Goal: Information Seeking & Learning: Check status

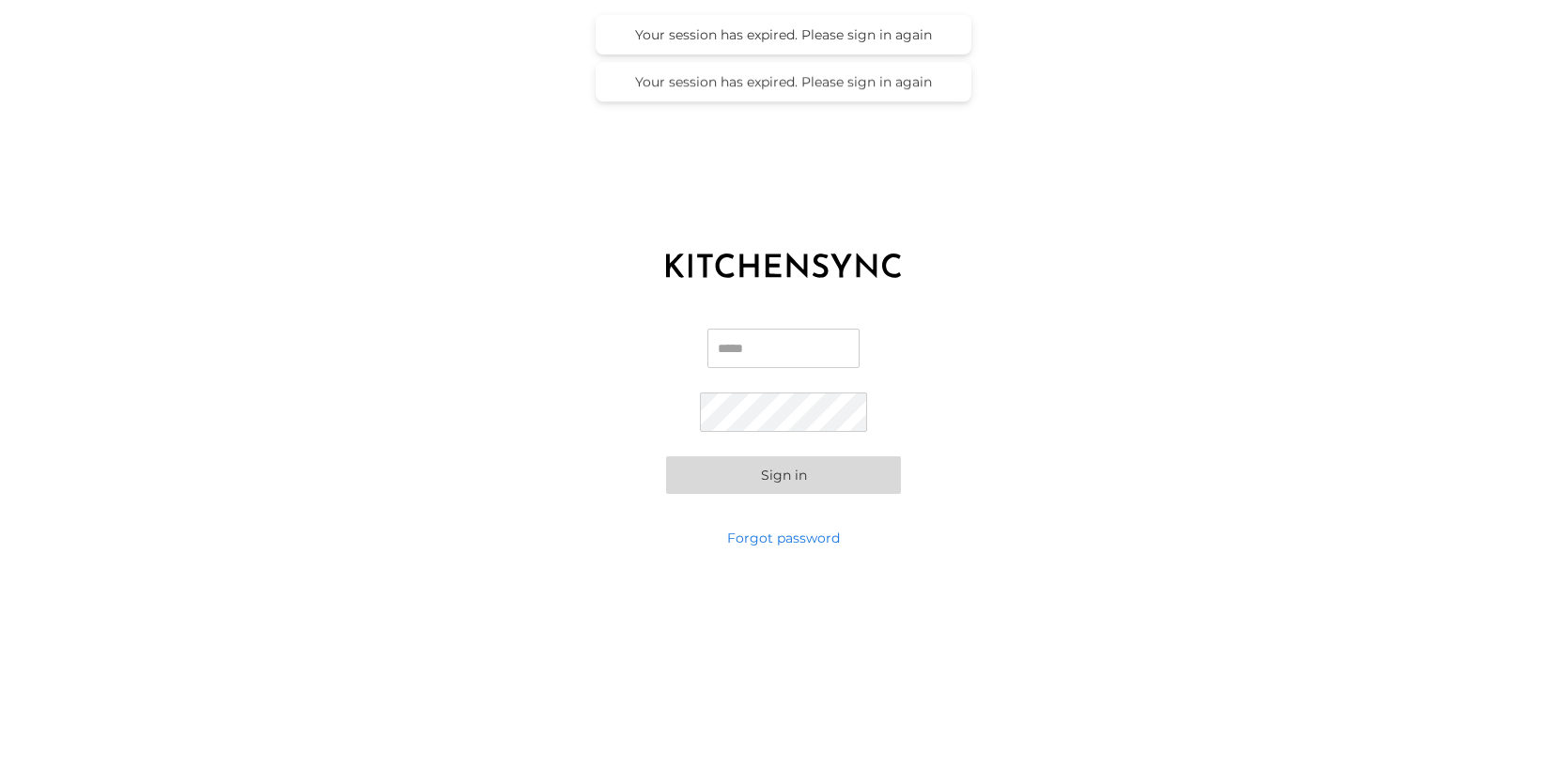
click at [756, 354] on input "Email" at bounding box center [783, 348] width 152 height 40
type input "**********"
click at [934, 344] on div "**********" at bounding box center [784, 411] width 1567 height 235
click at [804, 478] on button "Sign in" at bounding box center [784, 476] width 235 height 38
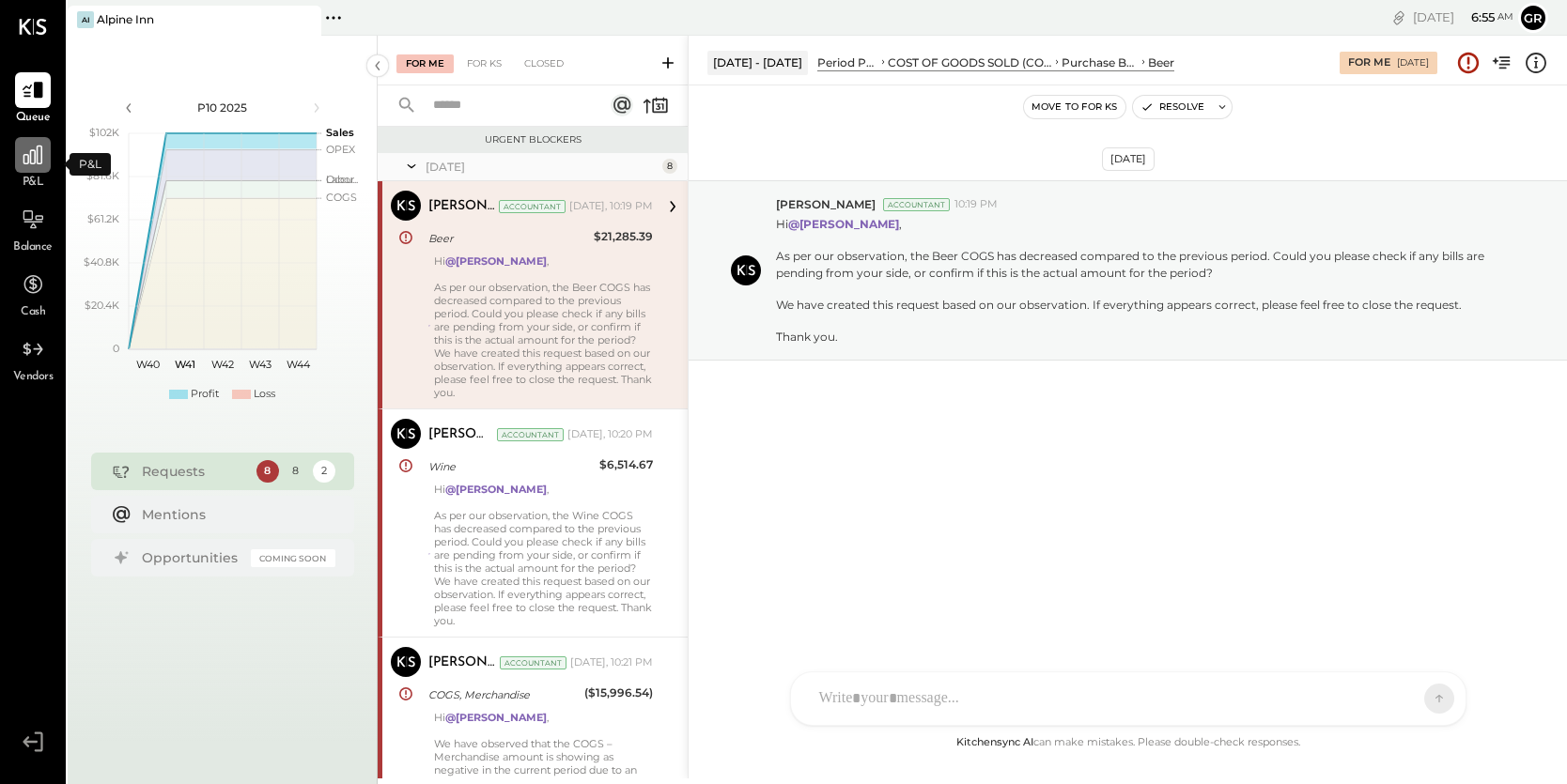
click at [30, 162] on icon at bounding box center [33, 154] width 19 height 19
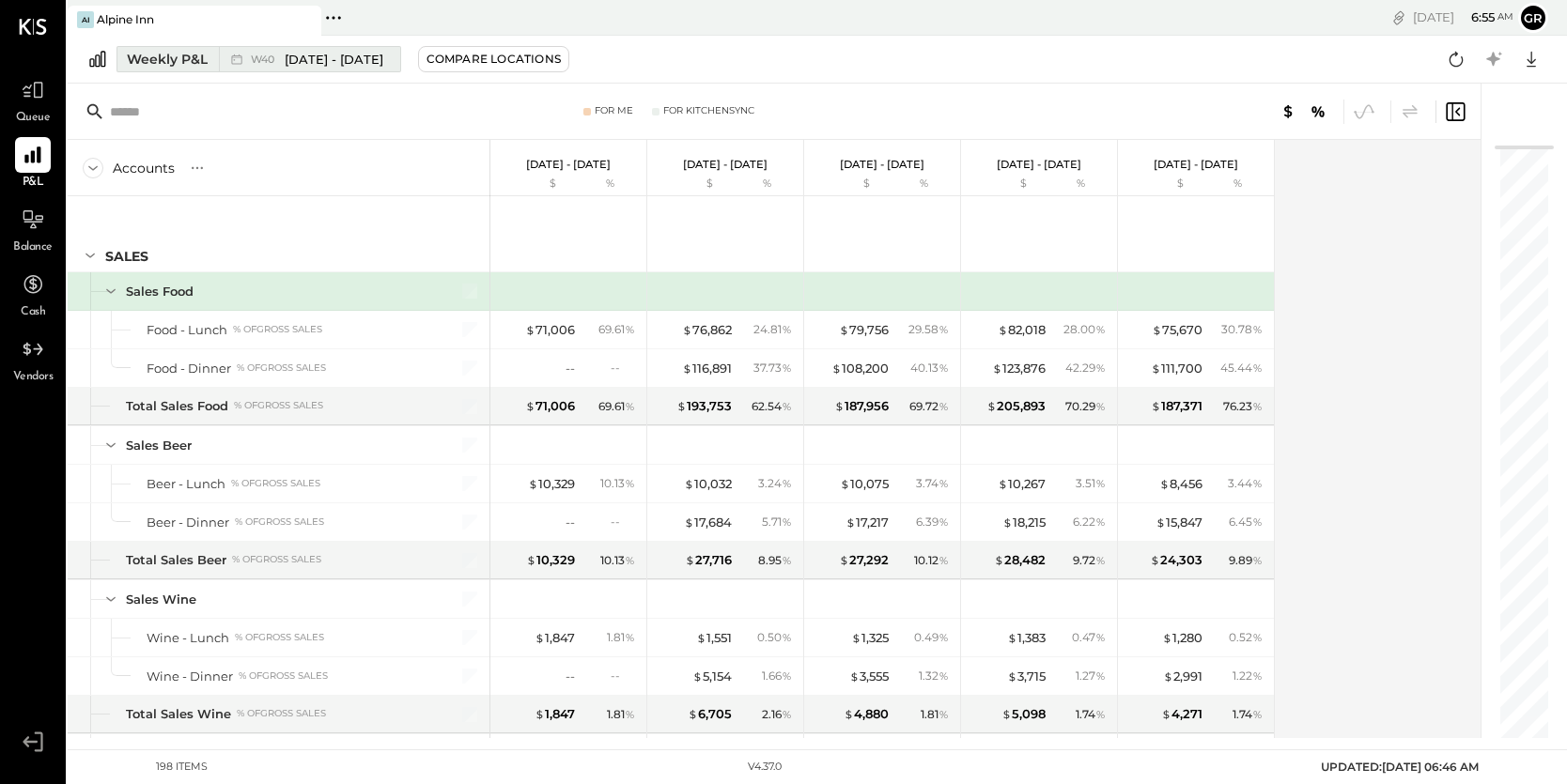
click at [379, 60] on span "Sep 29 - Oct 5, 2025" at bounding box center [334, 60] width 99 height 18
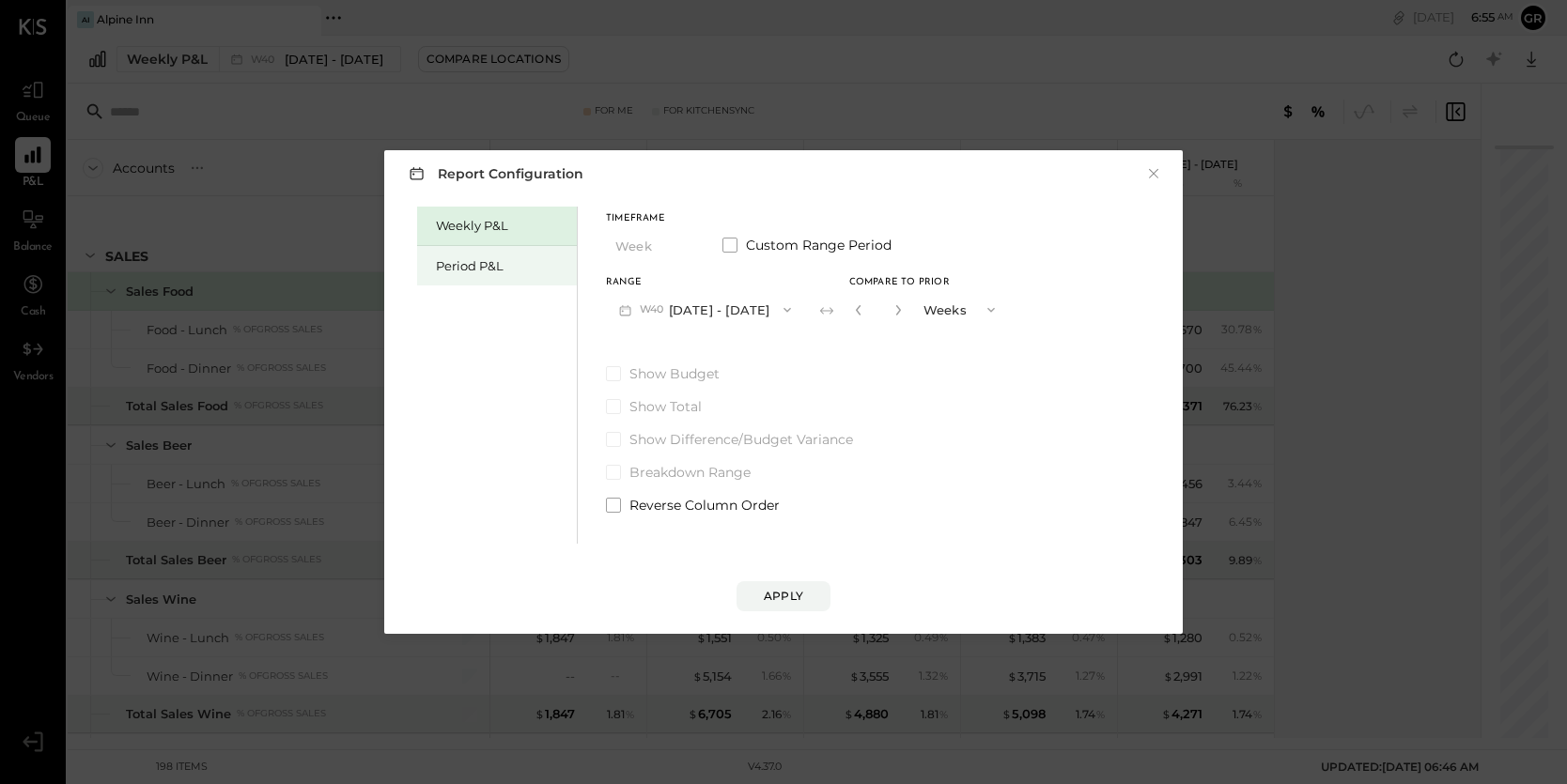
click at [504, 269] on div "Period P&L" at bounding box center [502, 266] width 131 height 18
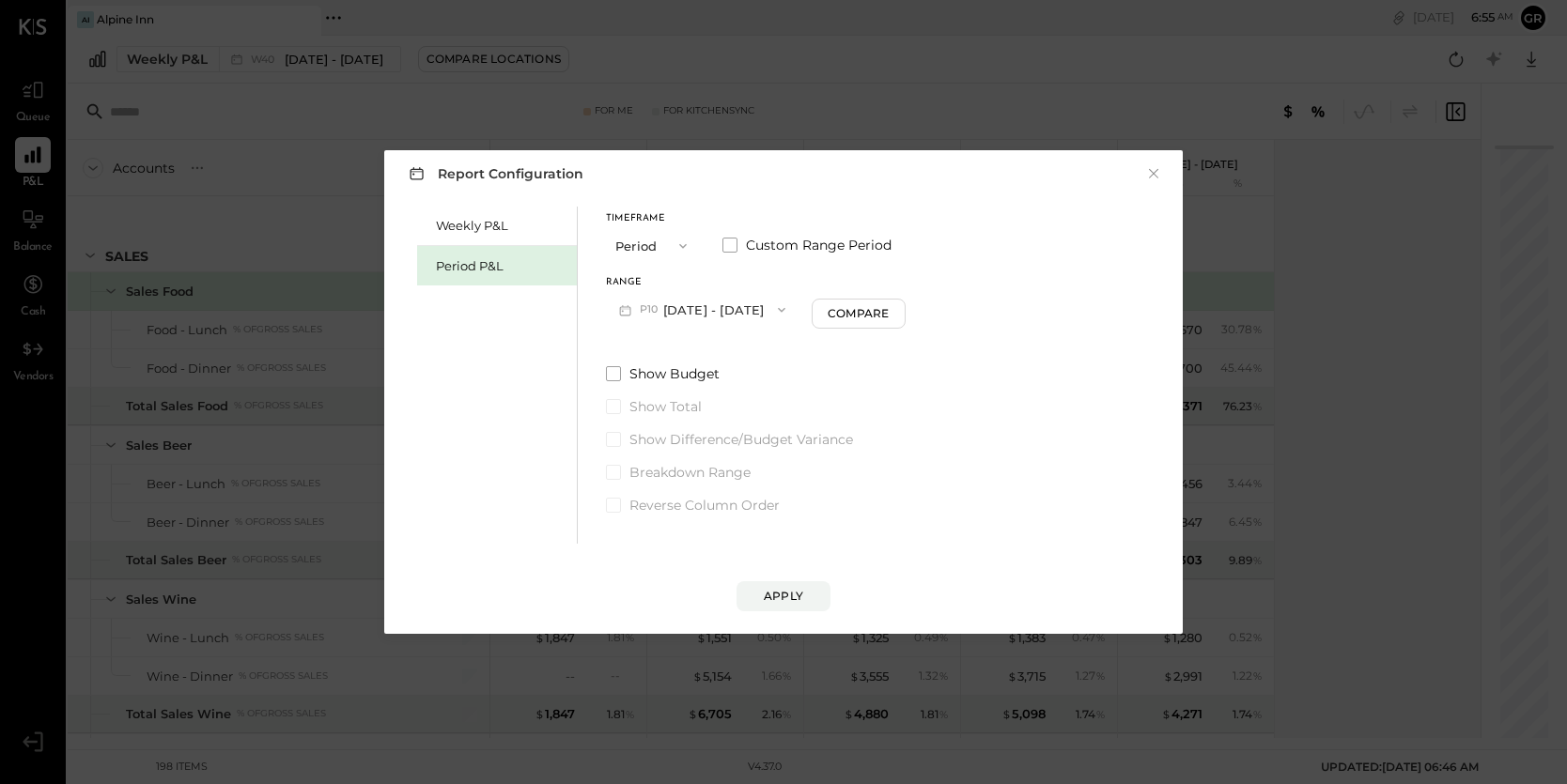
click at [672, 243] on span "button" at bounding box center [678, 246] width 25 height 15
click at [642, 338] on div "Year" at bounding box center [652, 346] width 92 height 34
click at [790, 307] on icon "button" at bounding box center [787, 309] width 8 height 5
click at [813, 392] on div "2023 Dec 26, 2022 - Dec 31, 2023" at bounding box center [713, 392] width 214 height 40
click at [767, 595] on div "Apply" at bounding box center [784, 596] width 40 height 16
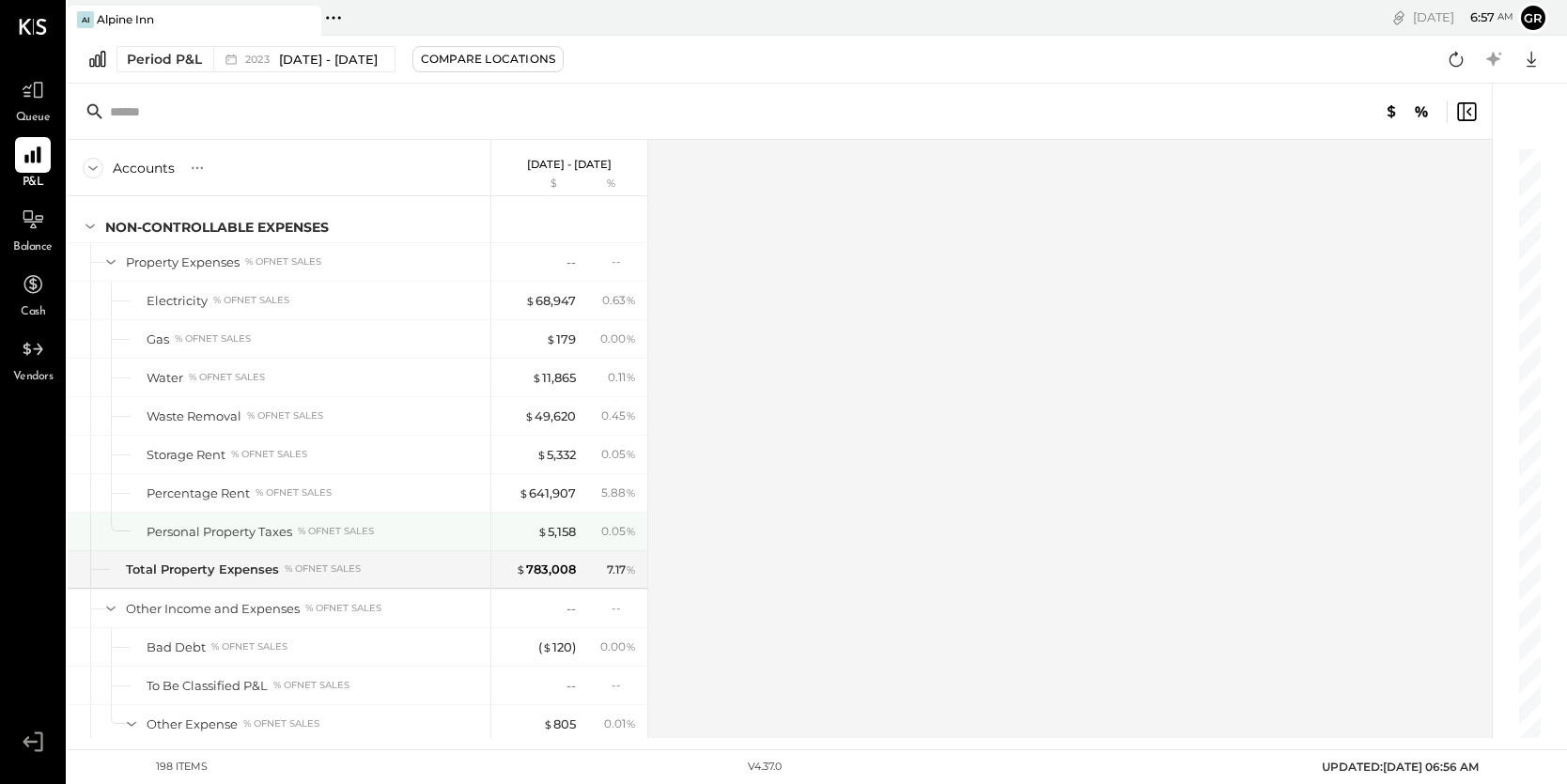
scroll to position [5840, 0]
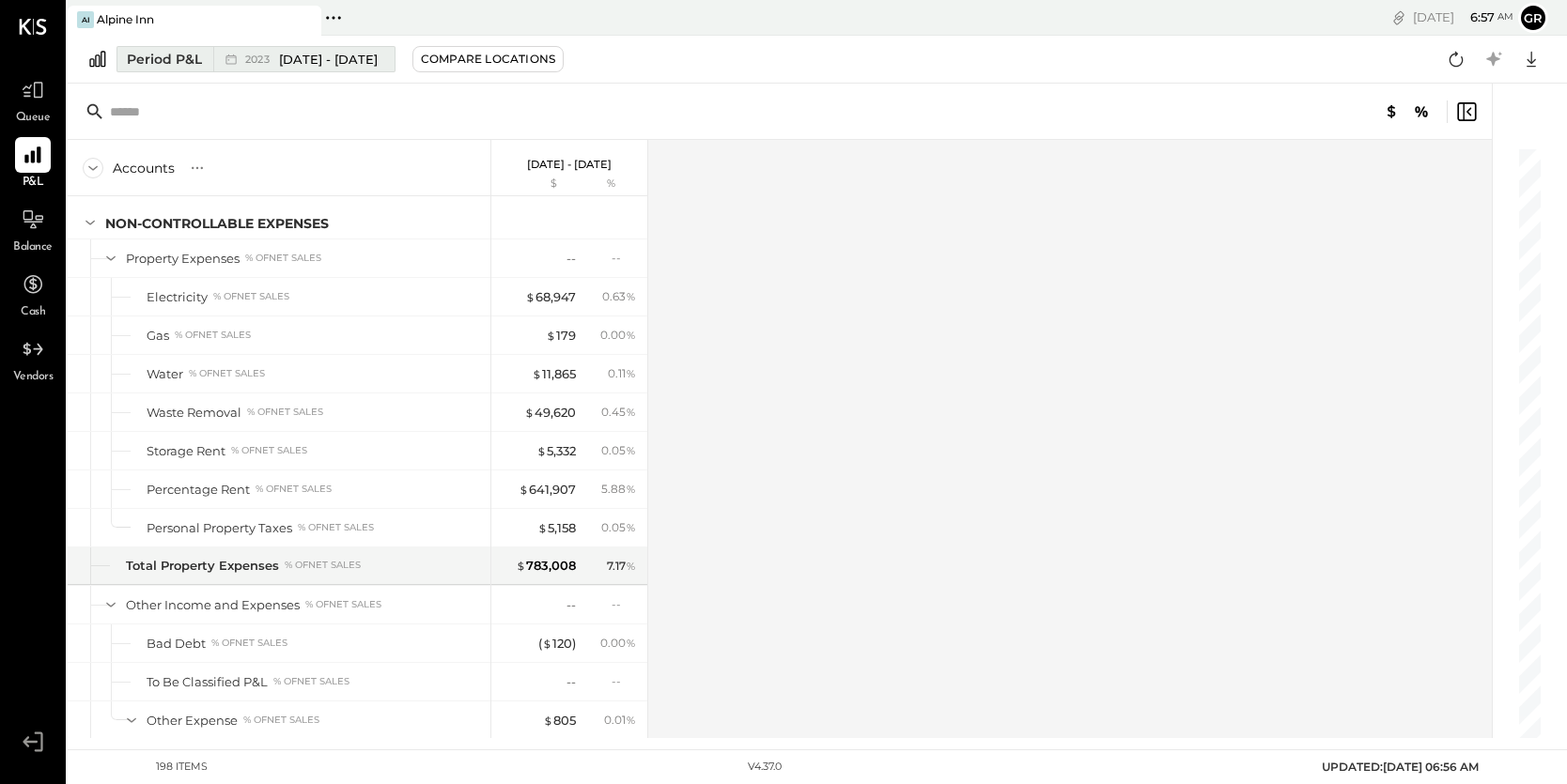
click at [358, 58] on span "Dec 26, 2022 - Dec 31, 2023" at bounding box center [328, 60] width 99 height 18
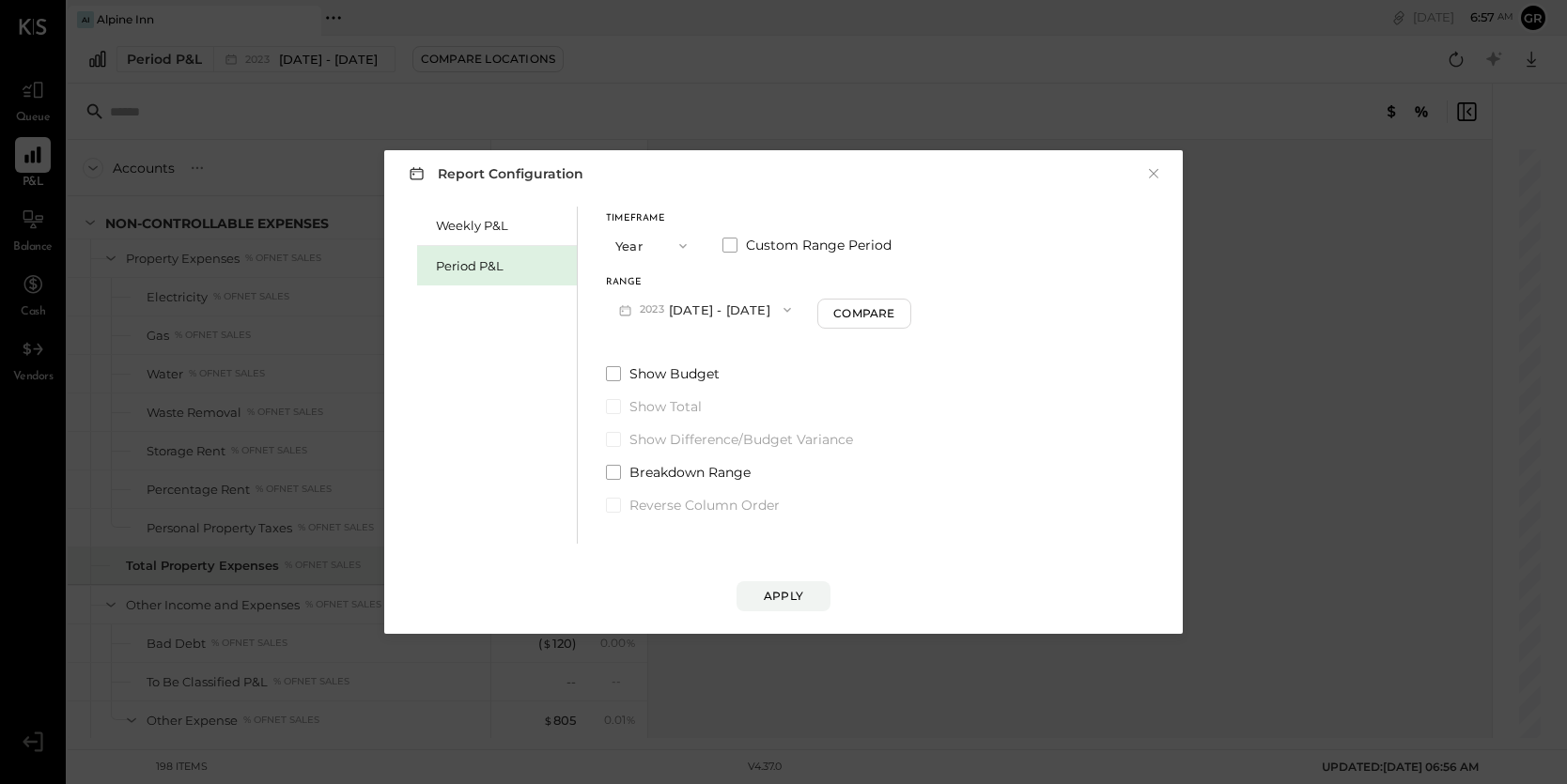
click at [794, 310] on icon "button" at bounding box center [786, 309] width 15 height 15
click at [797, 345] on div "2024 Jan 1 - Dec 29, 2024" at bounding box center [713, 352] width 214 height 40
click at [871, 325] on button "Compare" at bounding box center [865, 313] width 94 height 30
click at [905, 309] on icon "button" at bounding box center [898, 309] width 11 height 11
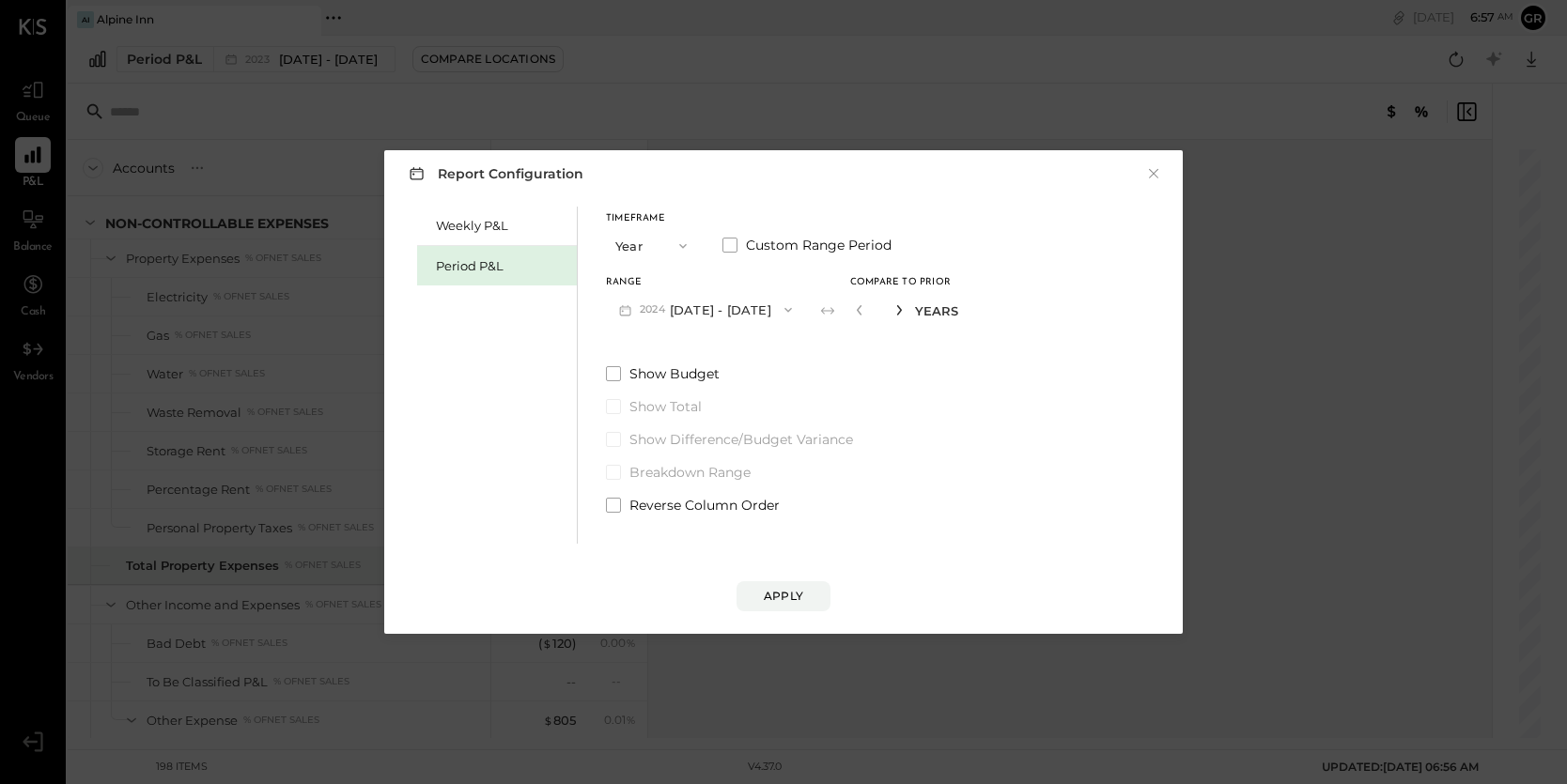
click at [905, 309] on icon "button" at bounding box center [898, 309] width 11 height 11
type input "*"
click at [777, 609] on button "Apply" at bounding box center [784, 596] width 94 height 30
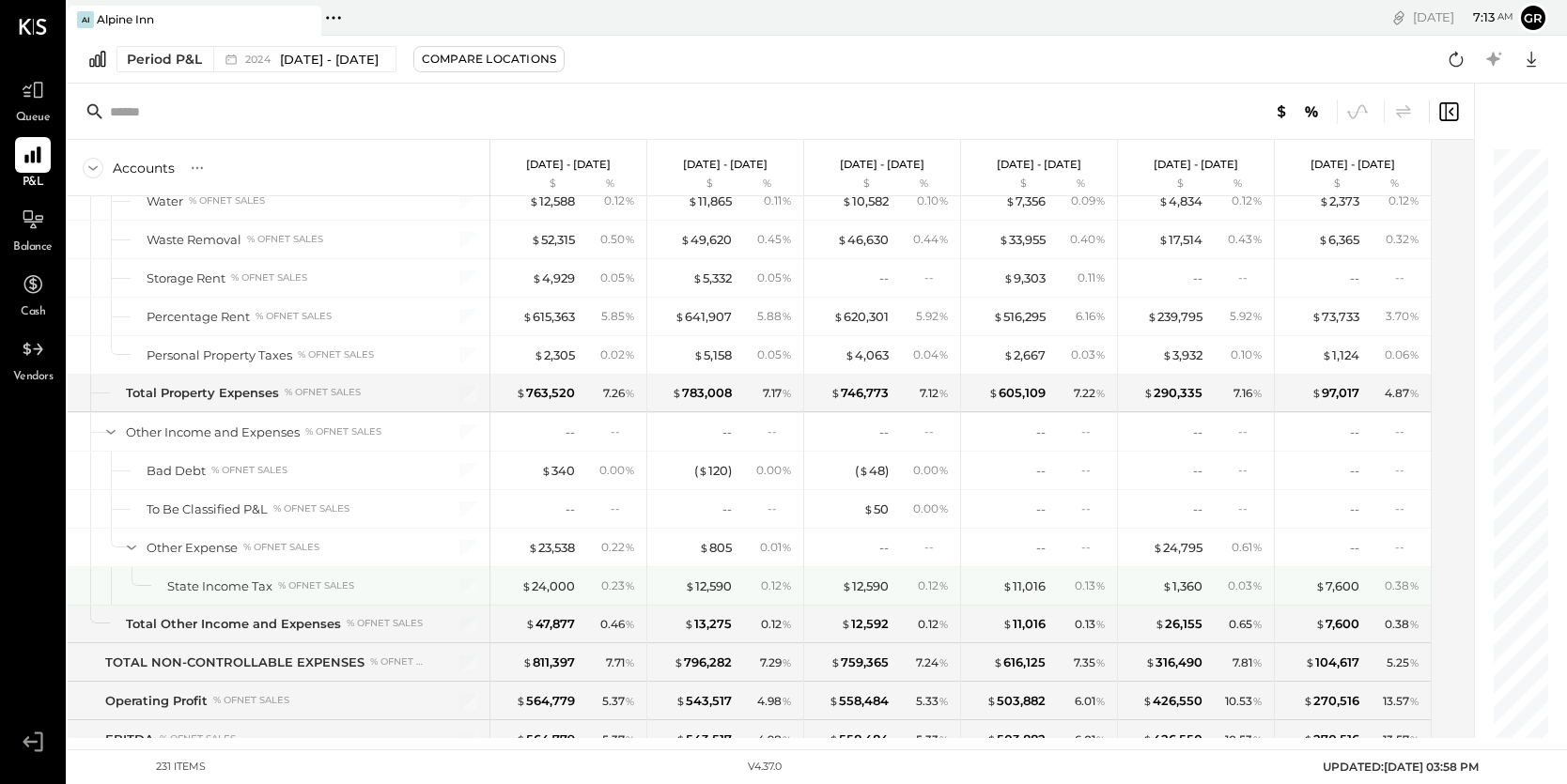
scroll to position [7127, 0]
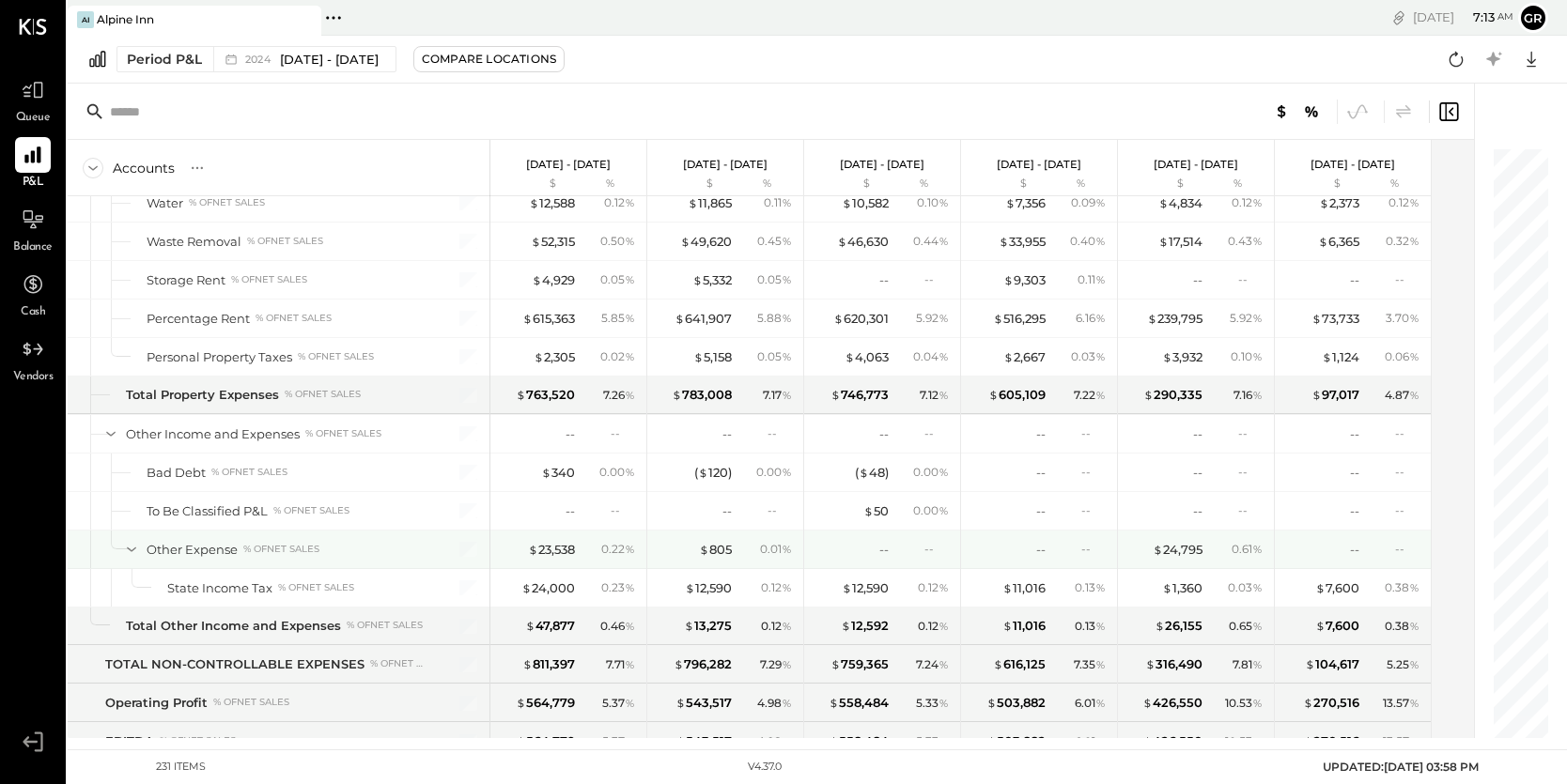
click at [134, 546] on icon at bounding box center [131, 549] width 21 height 21
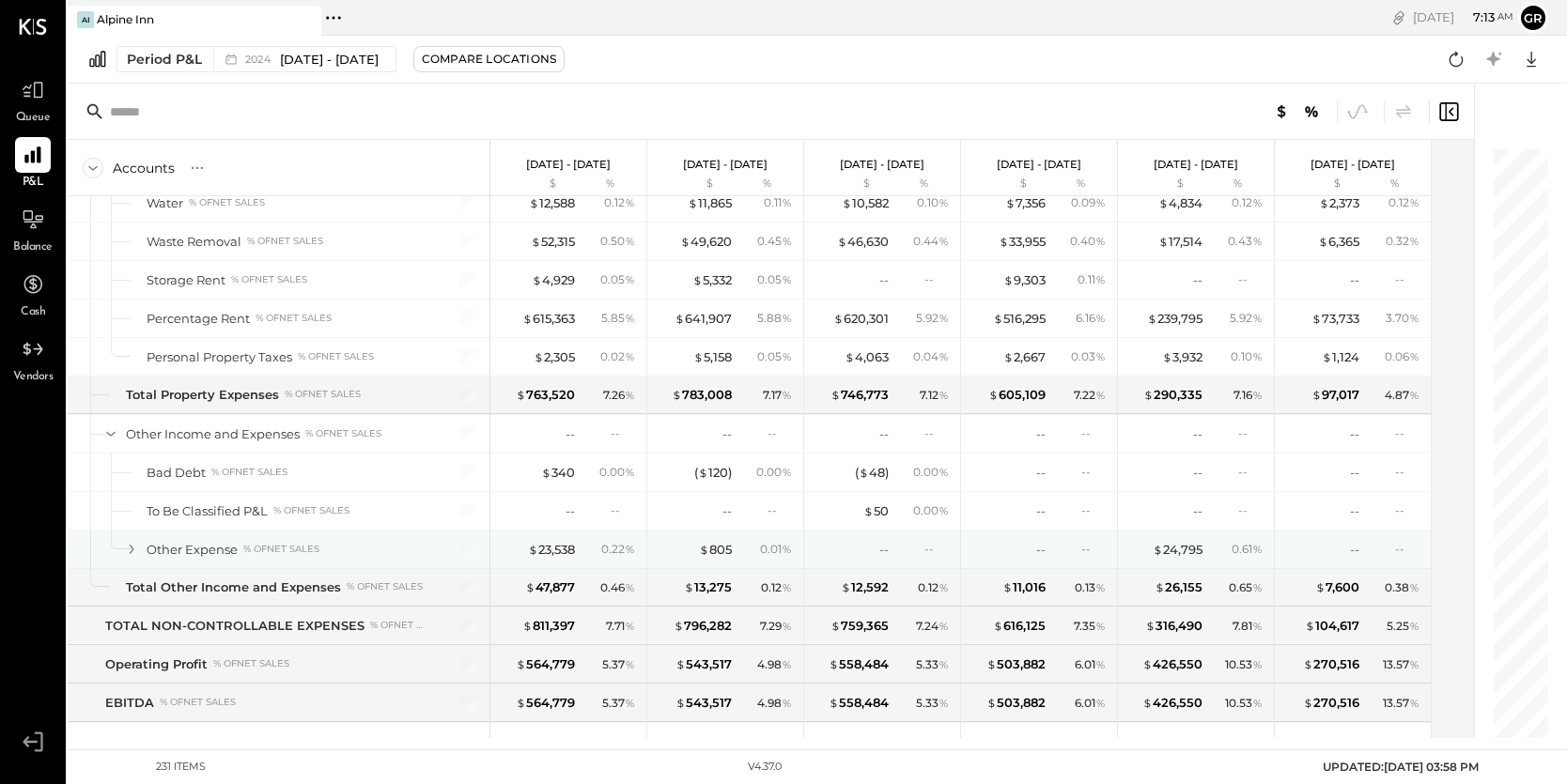
click at [134, 546] on icon at bounding box center [131, 549] width 21 height 21
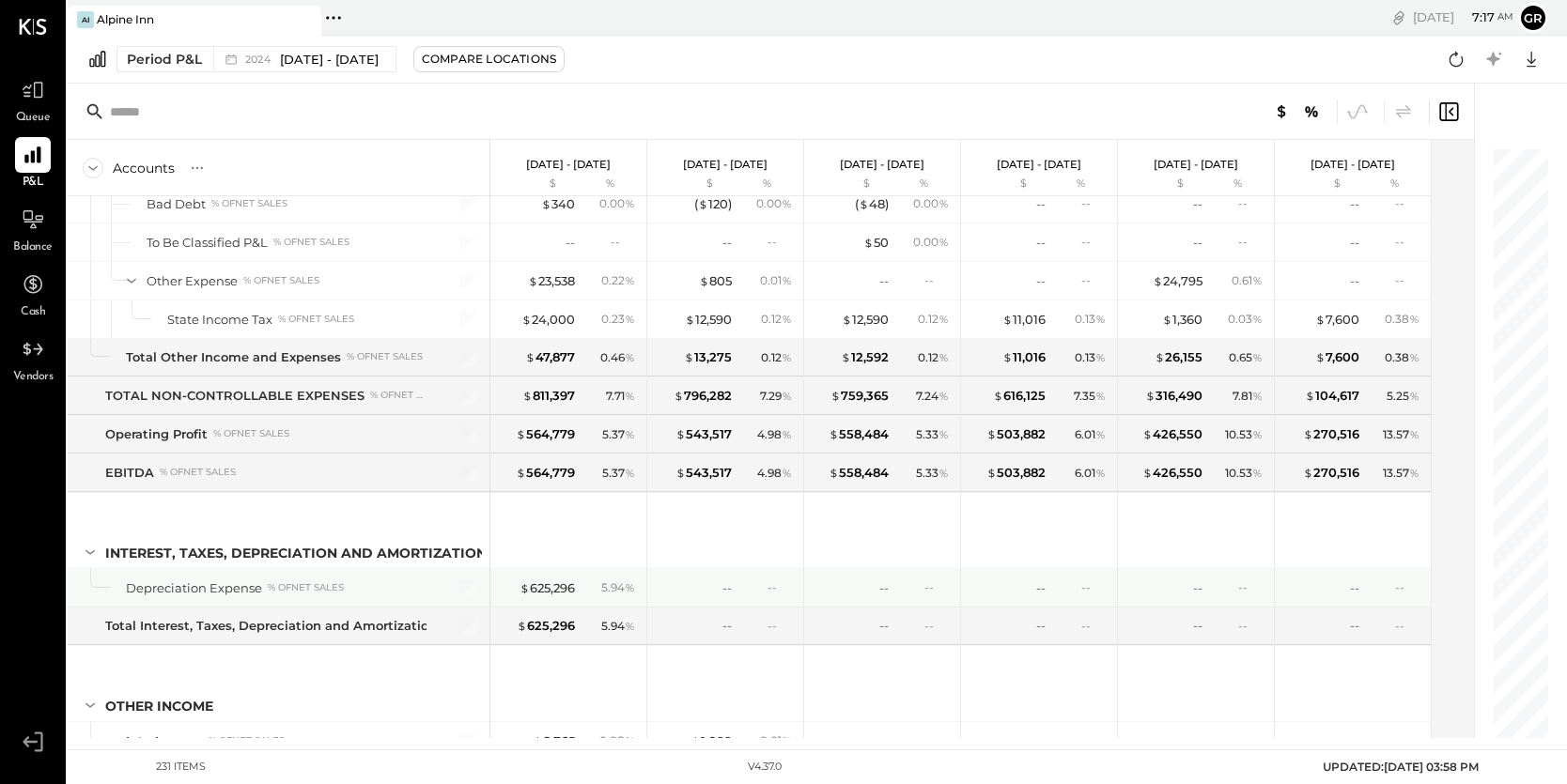
scroll to position [7400, 0]
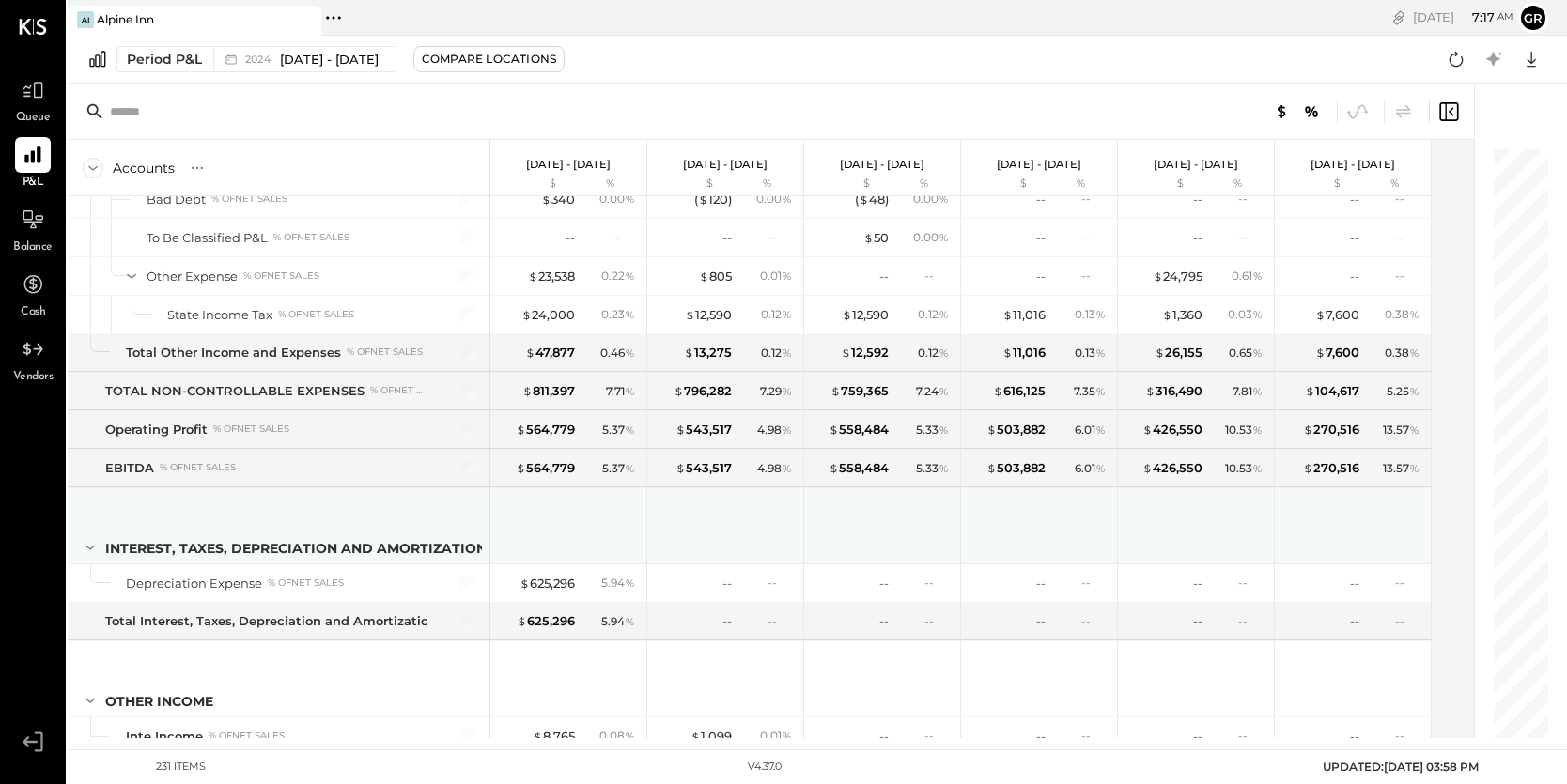
click at [487, 548] on div "Interest, Taxes, Depreciation and Amortization" at bounding box center [279, 525] width 422 height 75
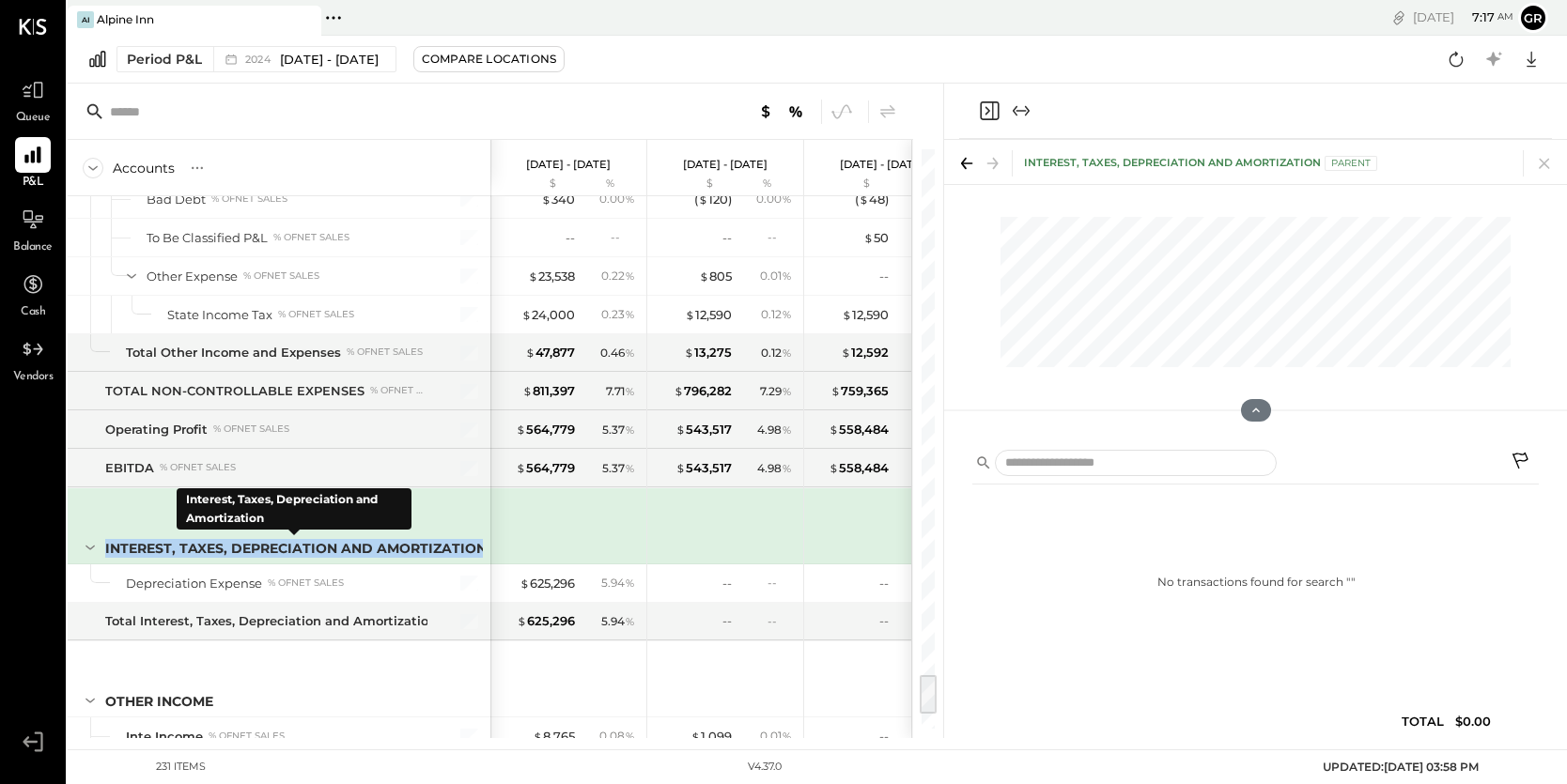
drag, startPoint x: 106, startPoint y: 545, endPoint x: 482, endPoint y: 554, distance: 376.1
click at [482, 554] on div "Interest, Taxes, Depreciation and Amortization" at bounding box center [296, 548] width 381 height 19
copy div "Interest, Taxes, Depreciation and Amortization"
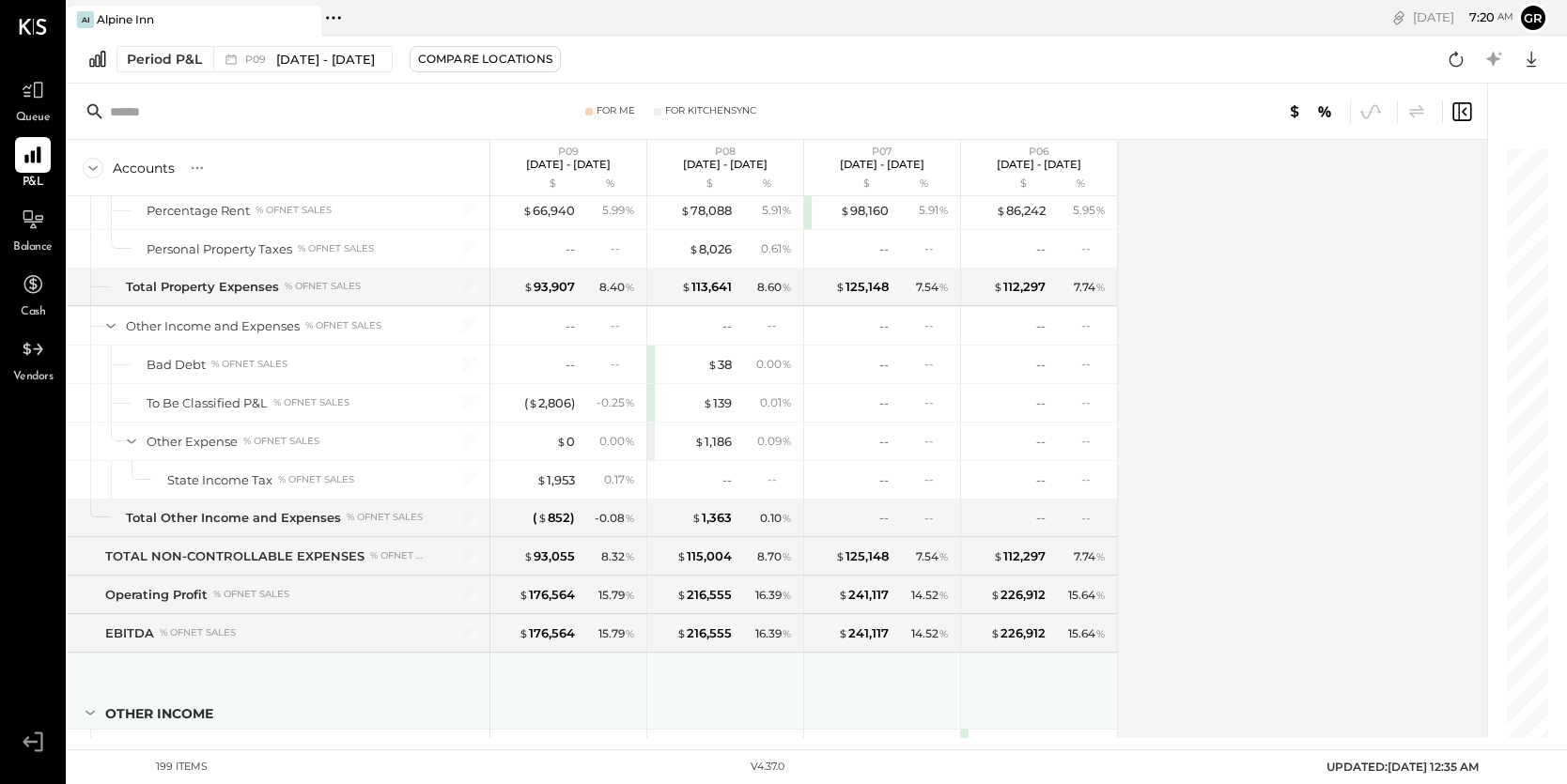
scroll to position [6134, 0]
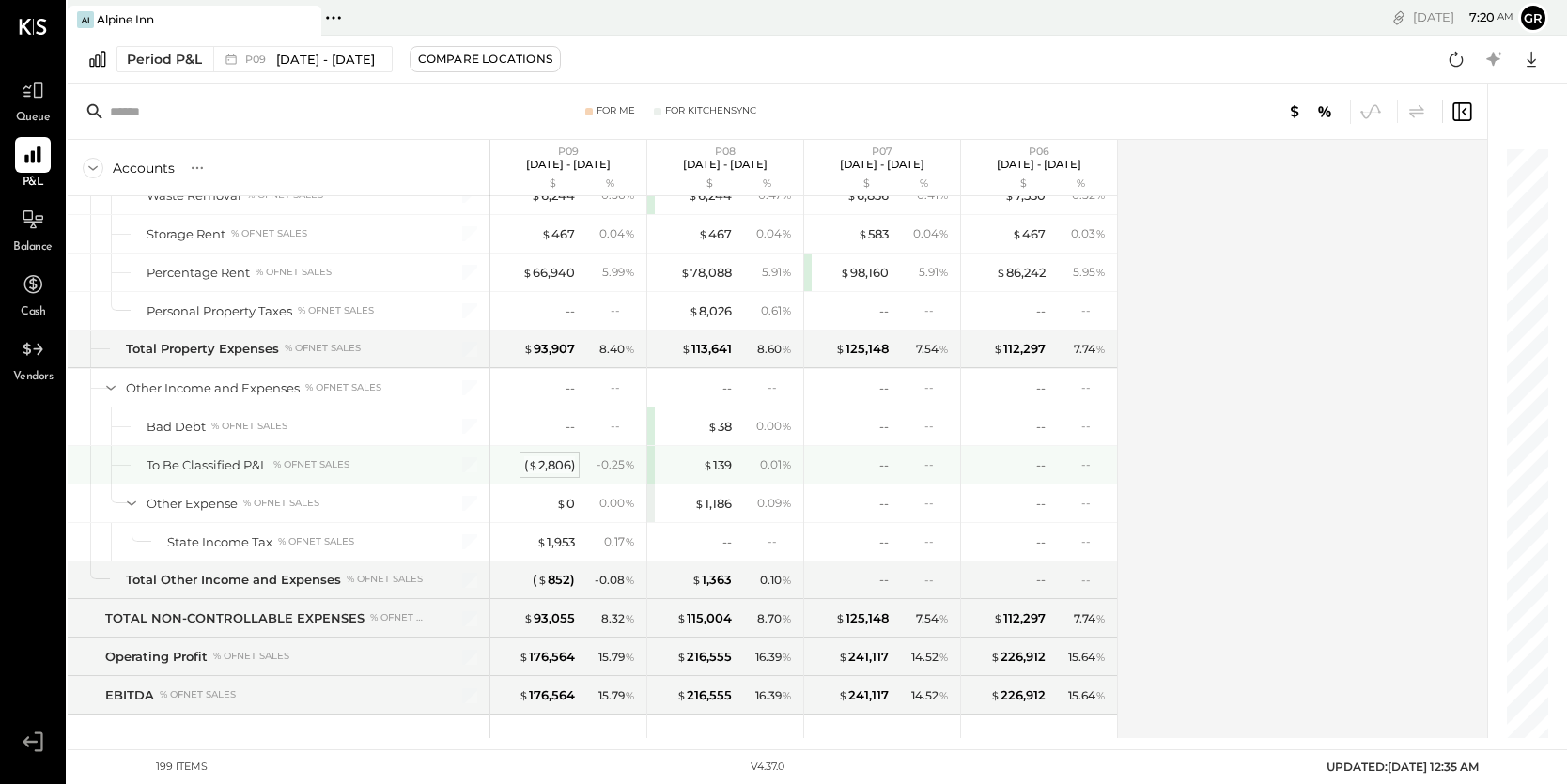
click at [560, 468] on div "( $ 2,806 )" at bounding box center [549, 466] width 51 height 18
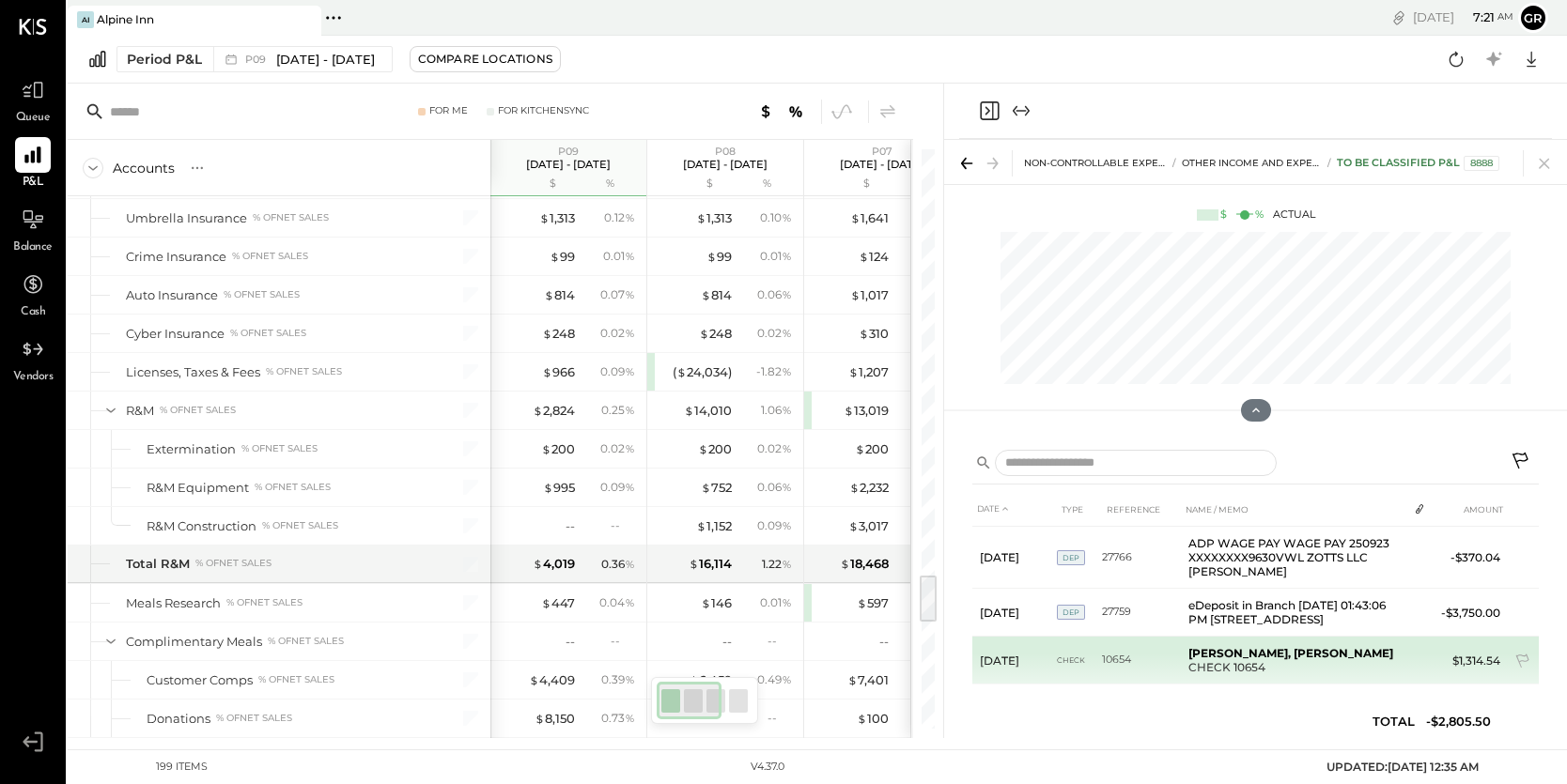
scroll to position [8, 0]
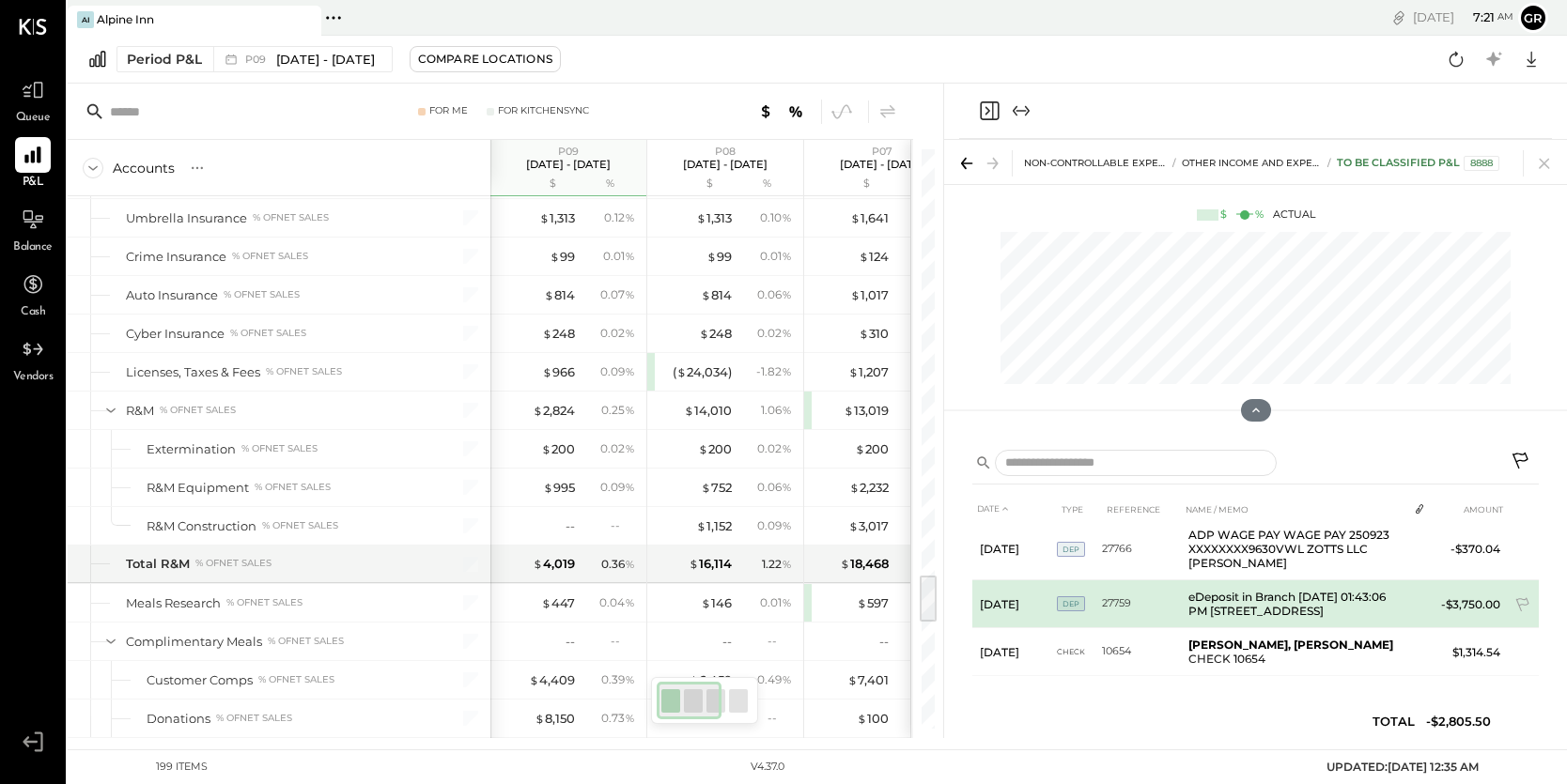
click at [1303, 592] on td "eDeposit in Branch [DATE] 01:43:06 PM [STREET_ADDRESS]" at bounding box center [1293, 604] width 226 height 48
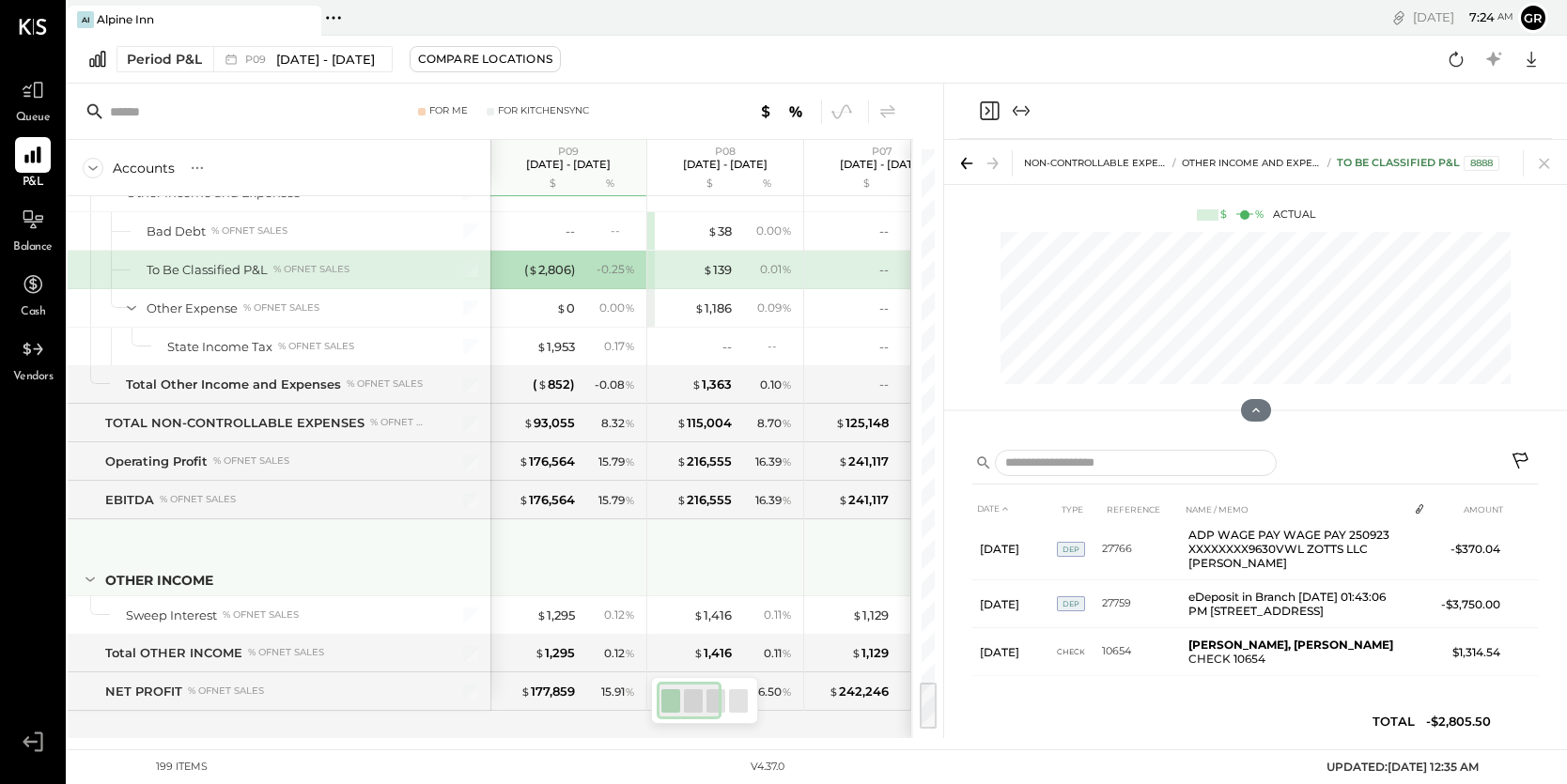
scroll to position [6349, 0]
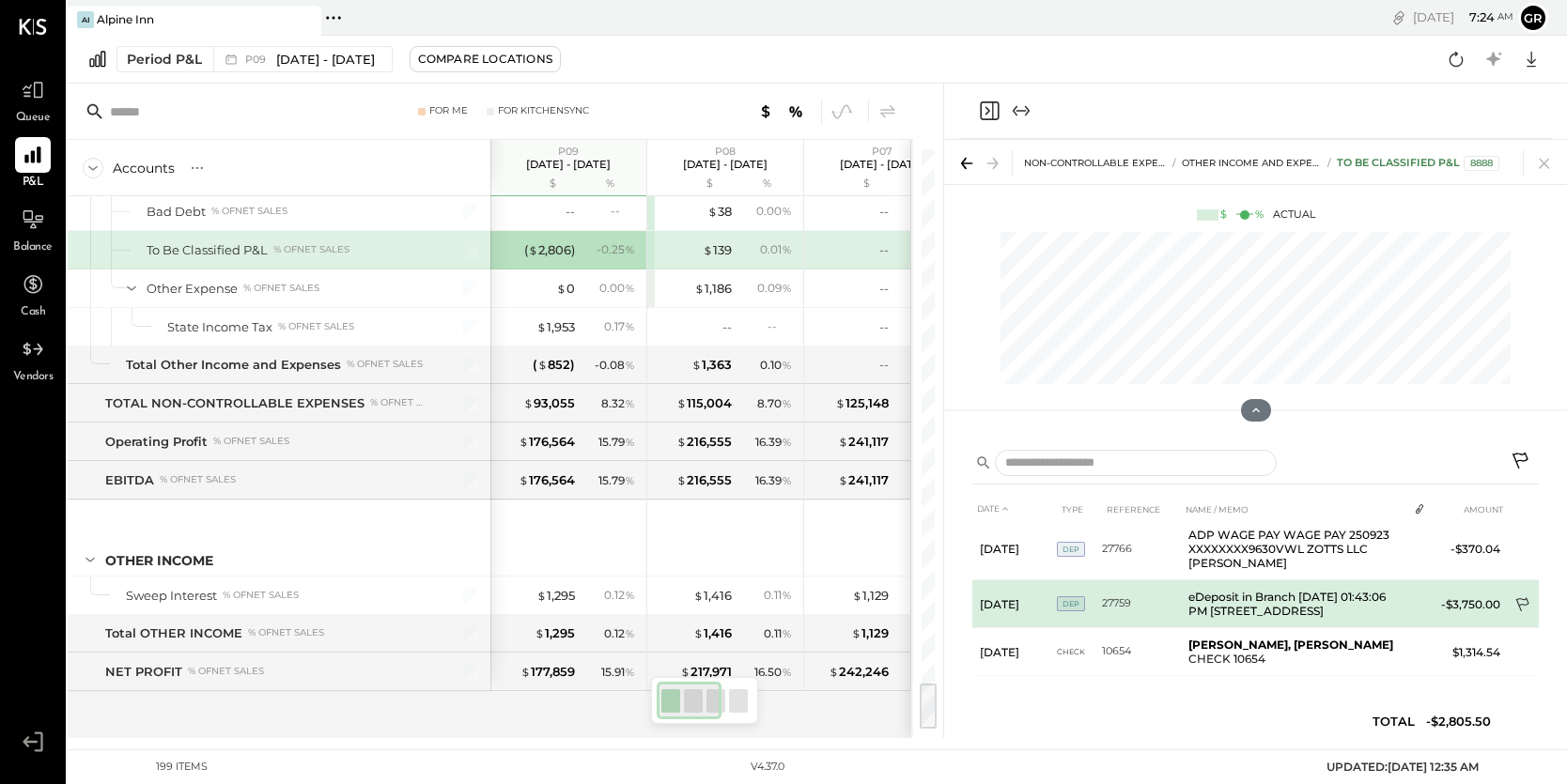
click at [1520, 598] on icon at bounding box center [1521, 605] width 13 height 14
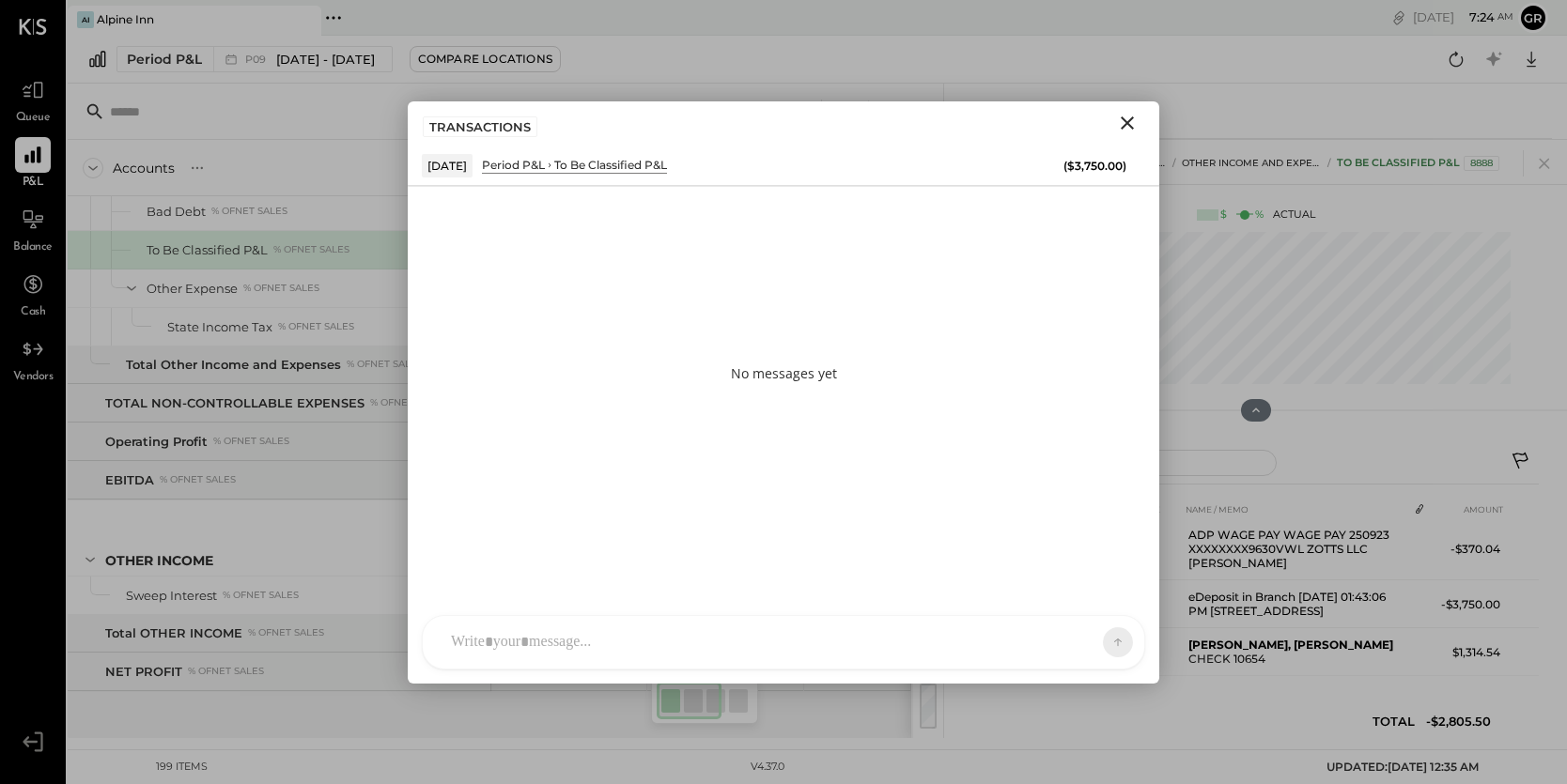
click at [556, 640] on div at bounding box center [784, 642] width 722 height 53
click at [1129, 124] on icon "Close" at bounding box center [1126, 122] width 13 height 13
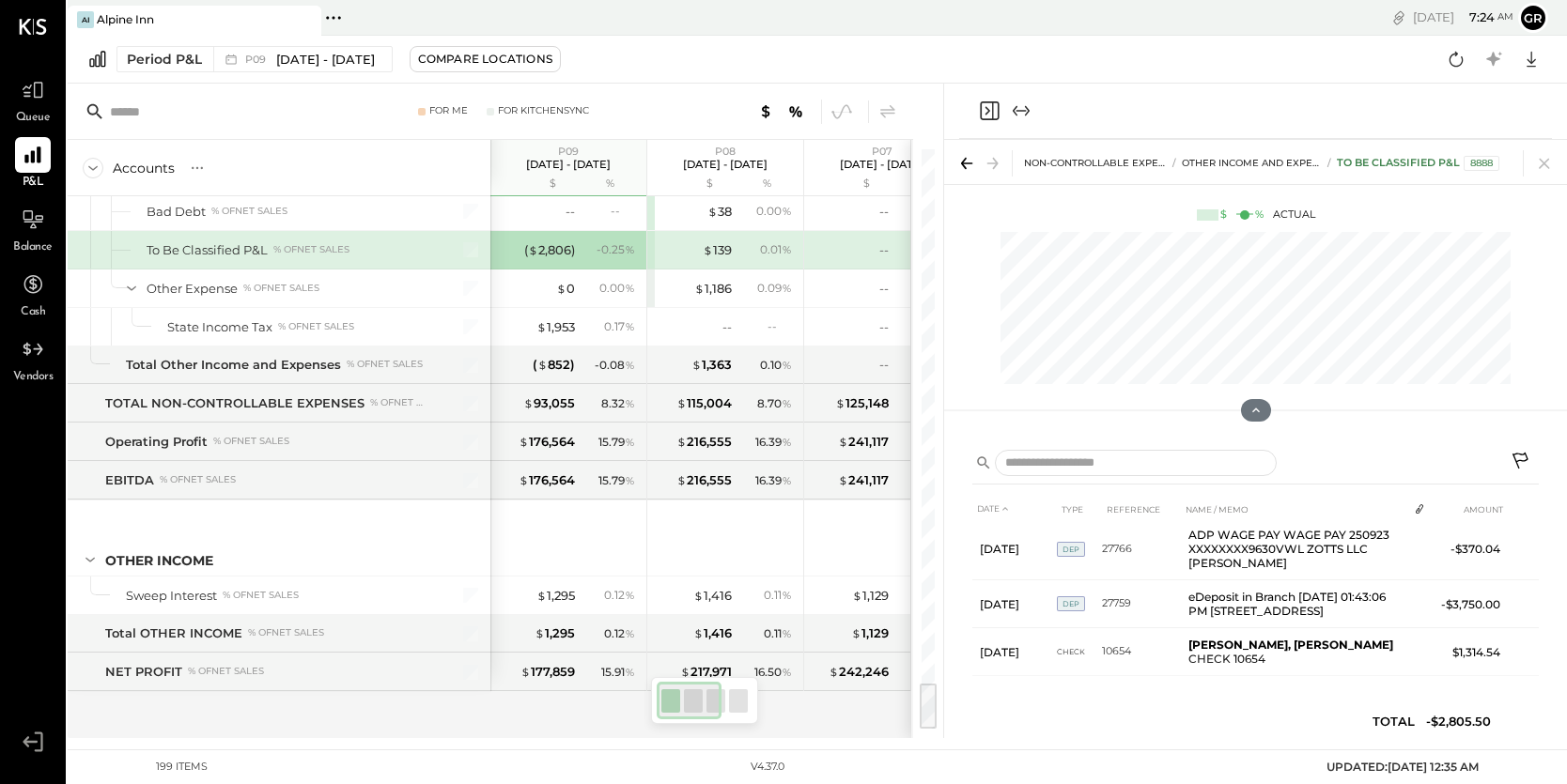
click at [964, 169] on icon at bounding box center [967, 163] width 26 height 26
click at [990, 106] on icon "Close panel" at bounding box center [989, 110] width 23 height 23
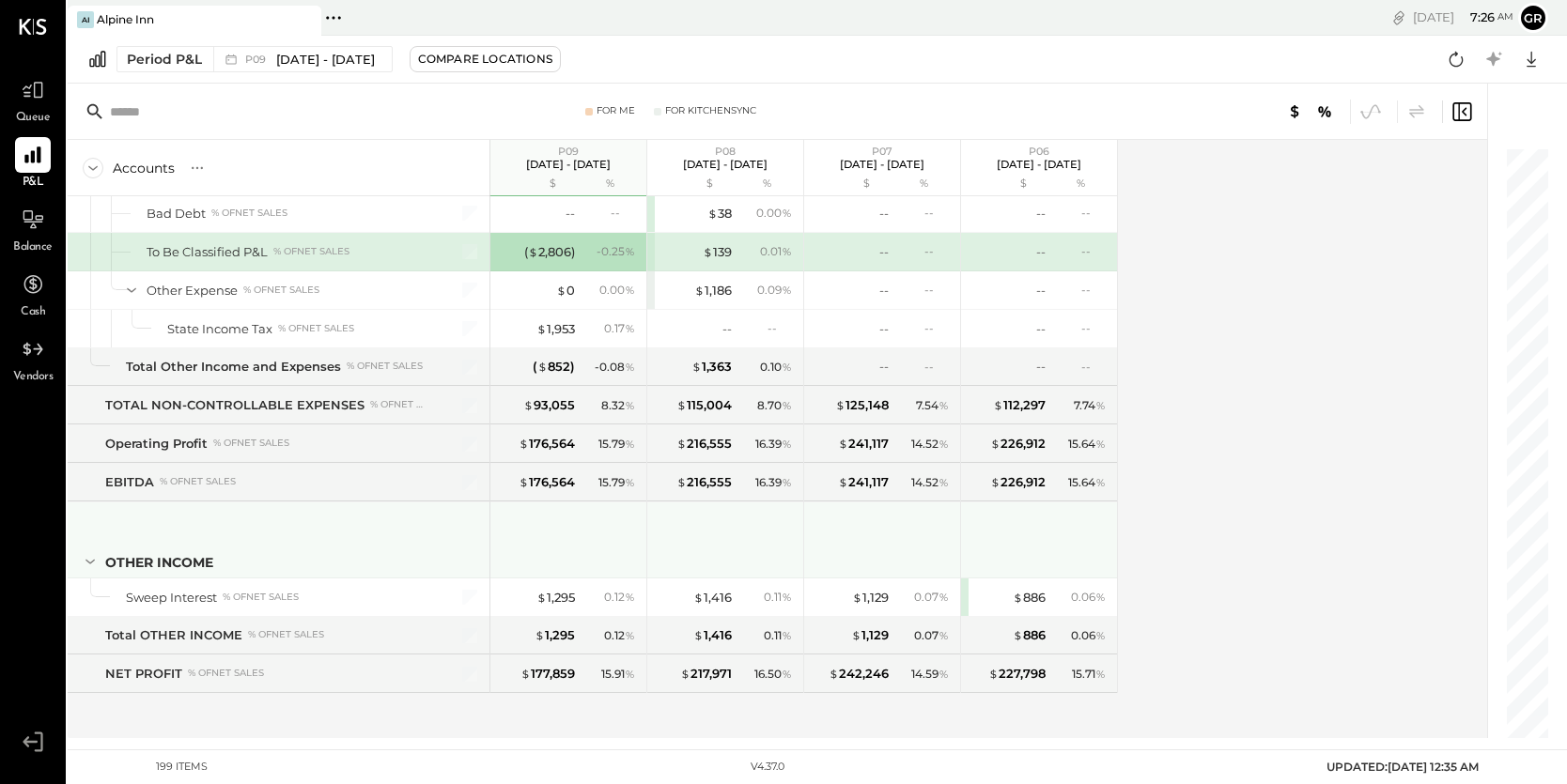
scroll to position [6349, 0]
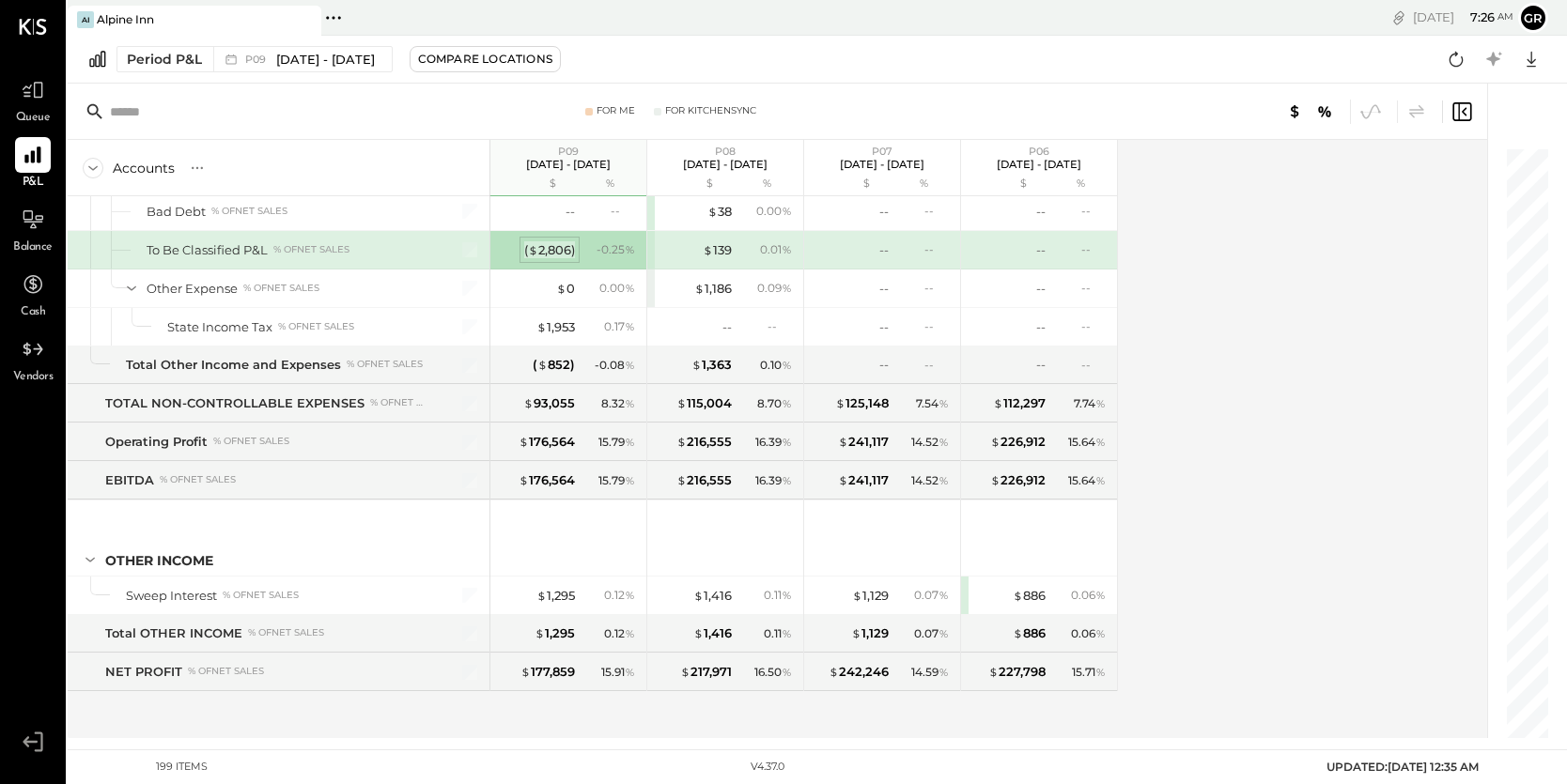
click at [554, 241] on div "( $ 2,806 )" at bounding box center [549, 250] width 51 height 18
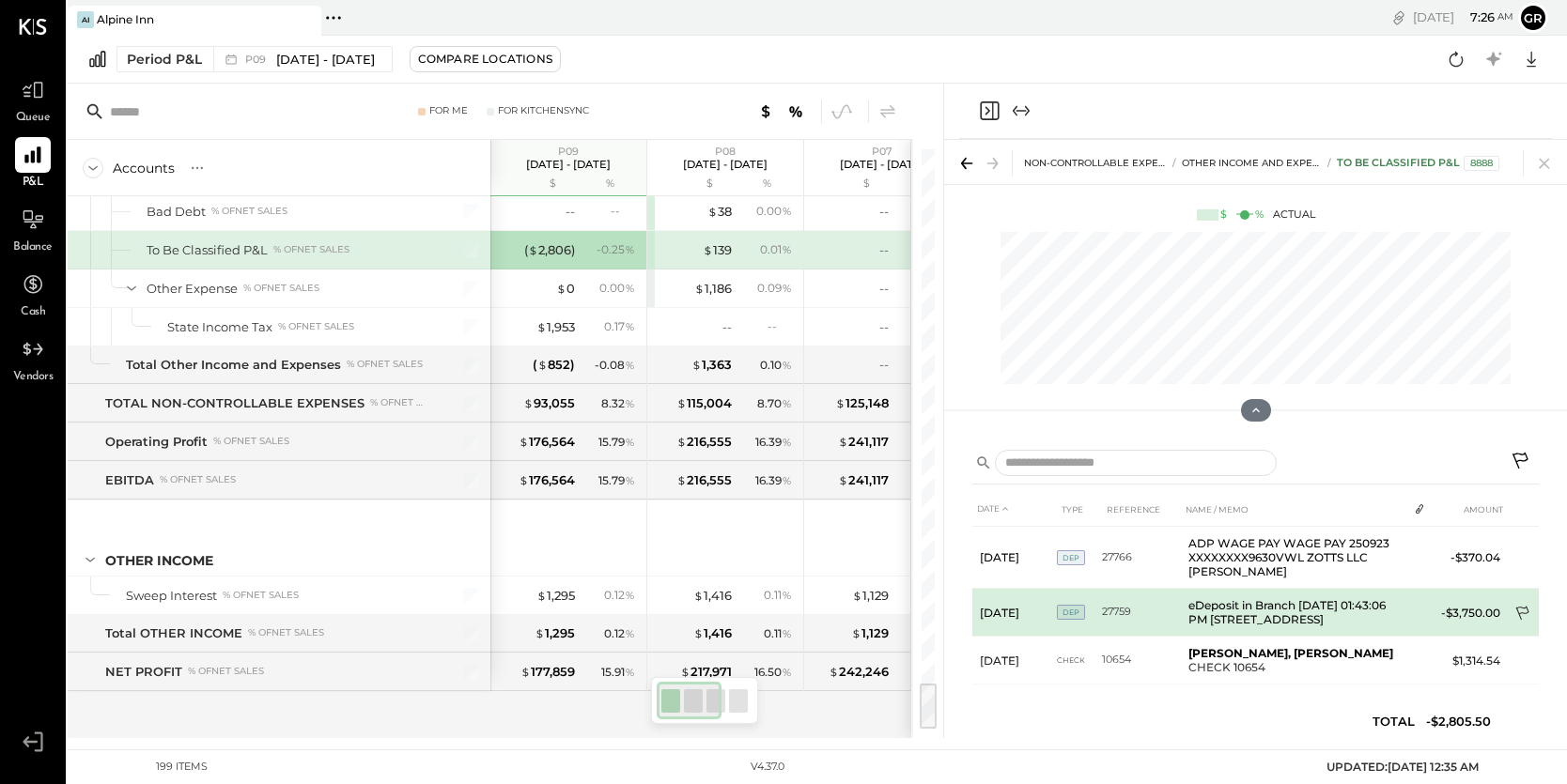
click at [1519, 607] on icon at bounding box center [1523, 615] width 19 height 19
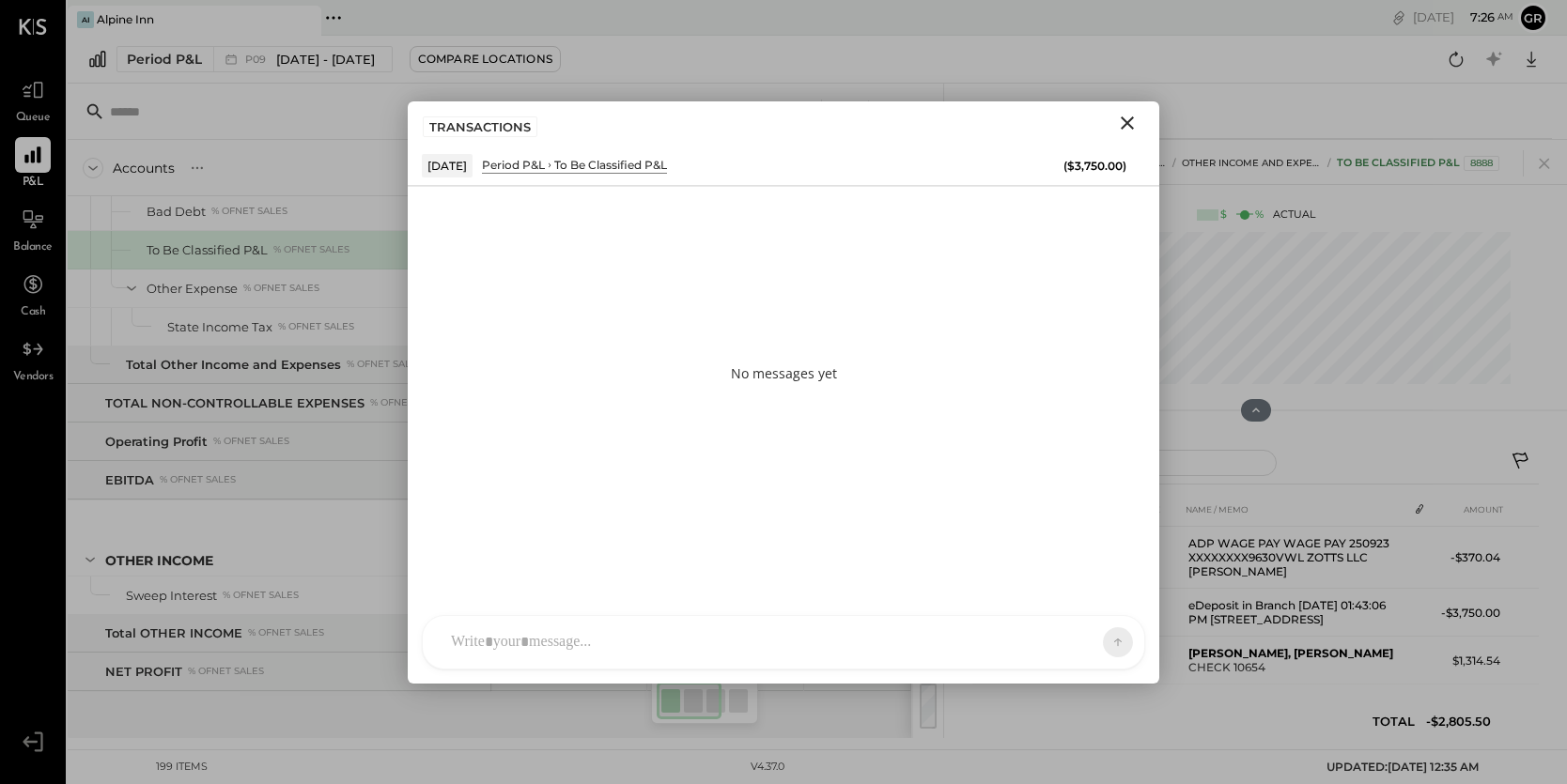
click at [630, 660] on div "NS [PERSON_NAME] B [PERSON_NAME] D [PERSON_NAME] CR [PERSON_NAME] R [PERSON_NAM…" at bounding box center [784, 642] width 723 height 55
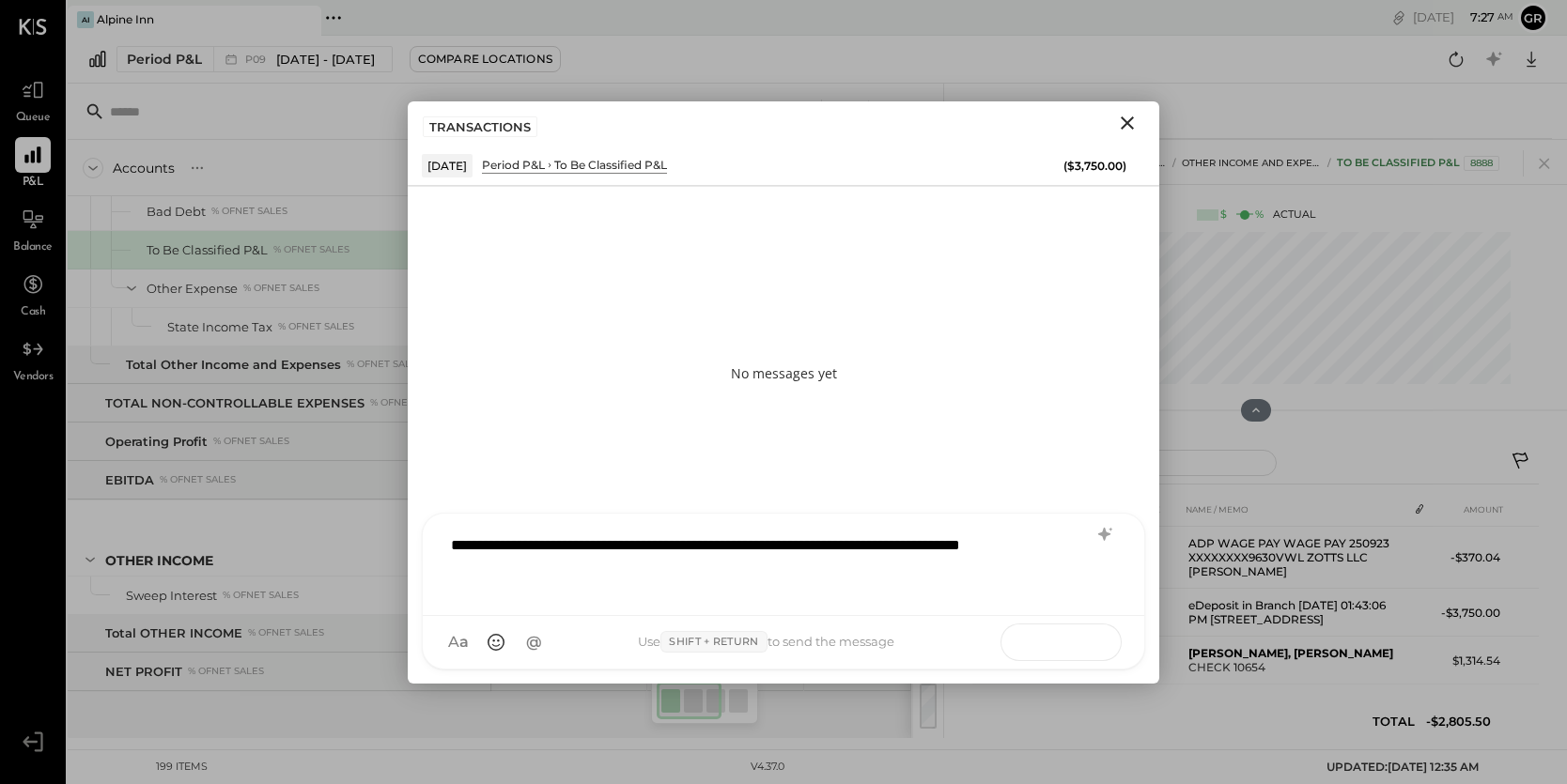
click at [1072, 639] on icon at bounding box center [1081, 641] width 19 height 19
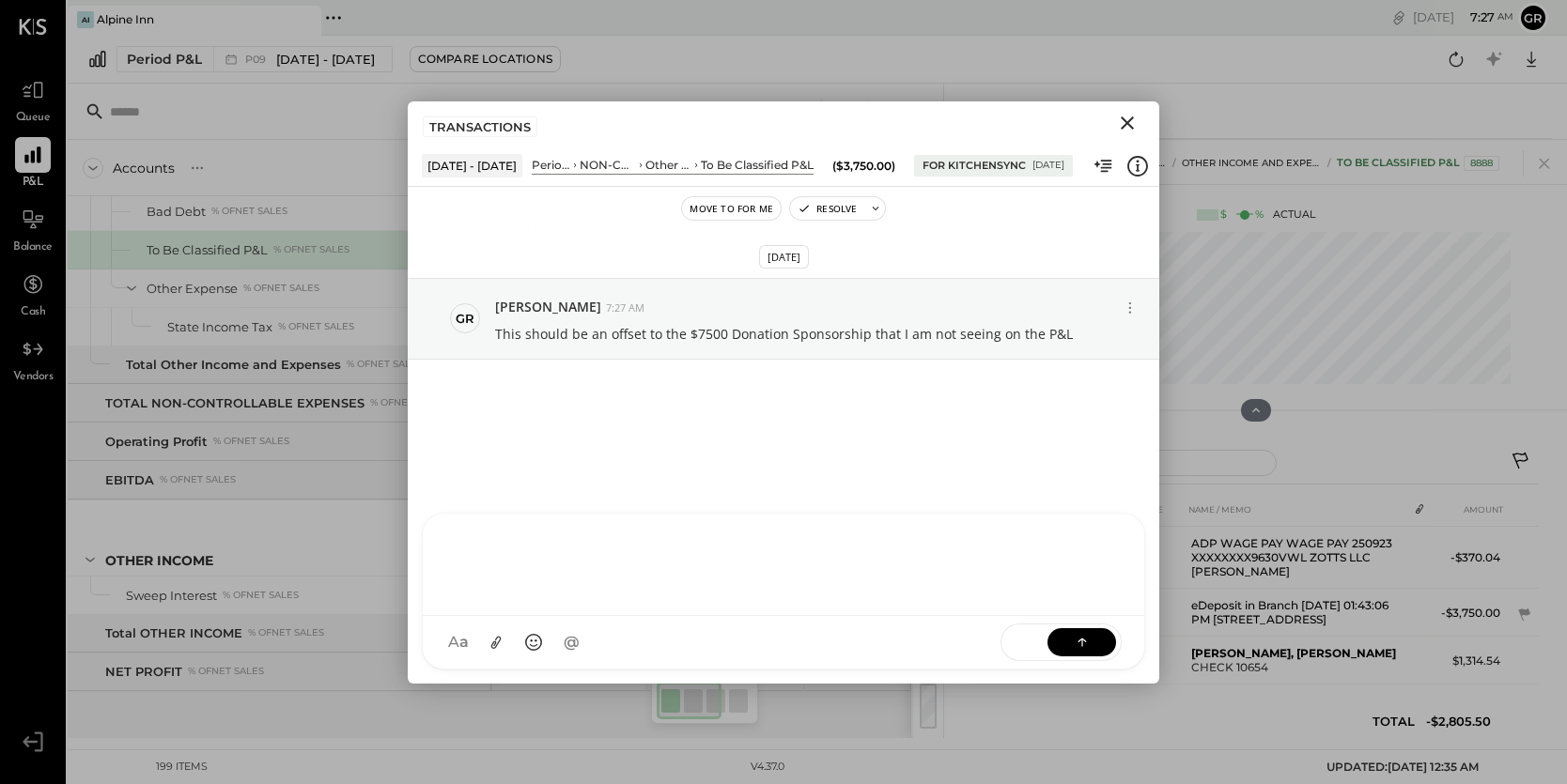
click at [1131, 115] on icon "Close" at bounding box center [1127, 122] width 23 height 23
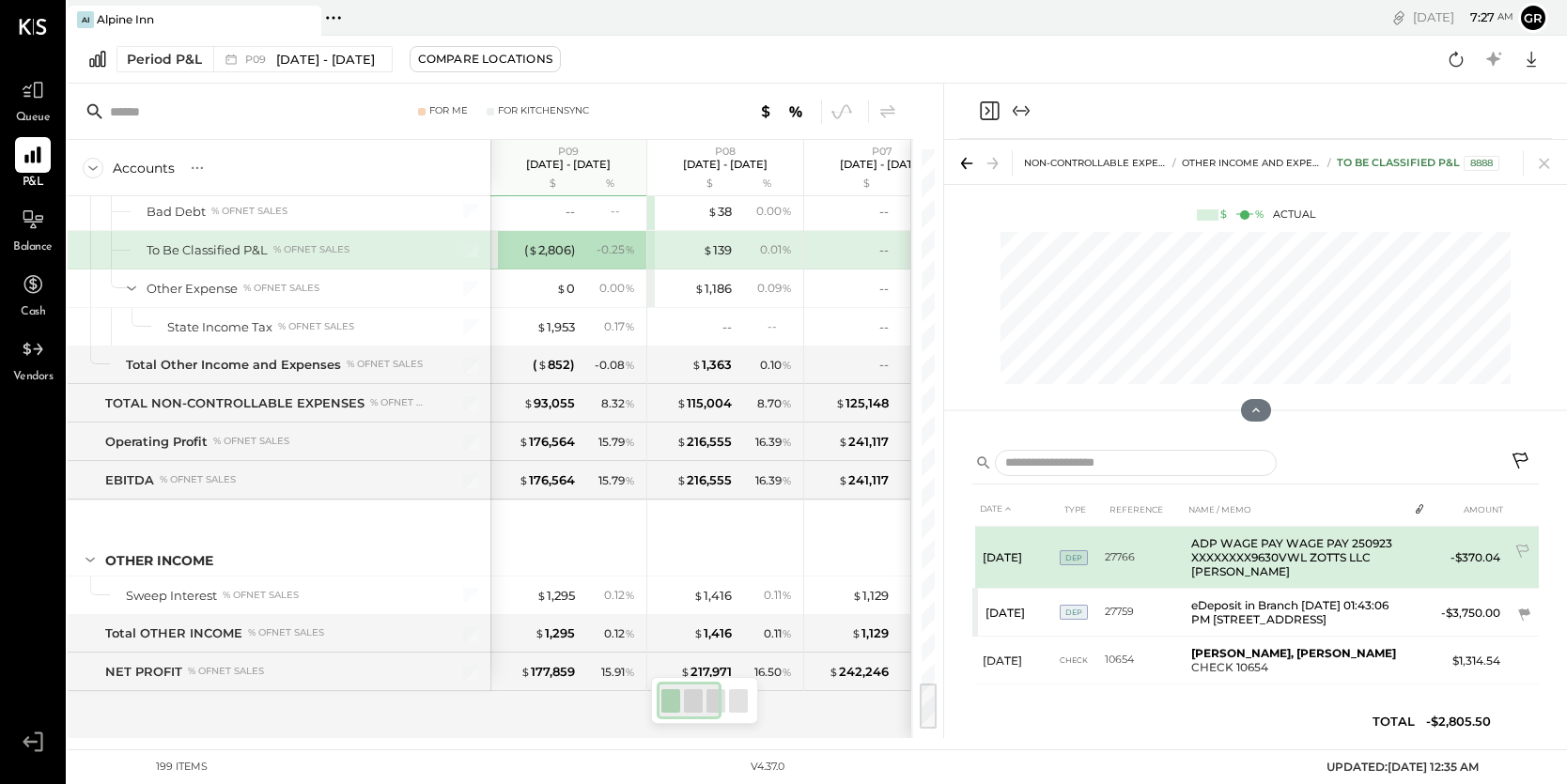
click at [1298, 557] on td "ADP WAGE PAY WAGE PAY 250923 XXXXXXXX9630VWL ZOTTS LLC [PERSON_NAME]" at bounding box center [1295, 557] width 224 height 62
click at [1519, 544] on icon at bounding box center [1523, 552] width 19 height 19
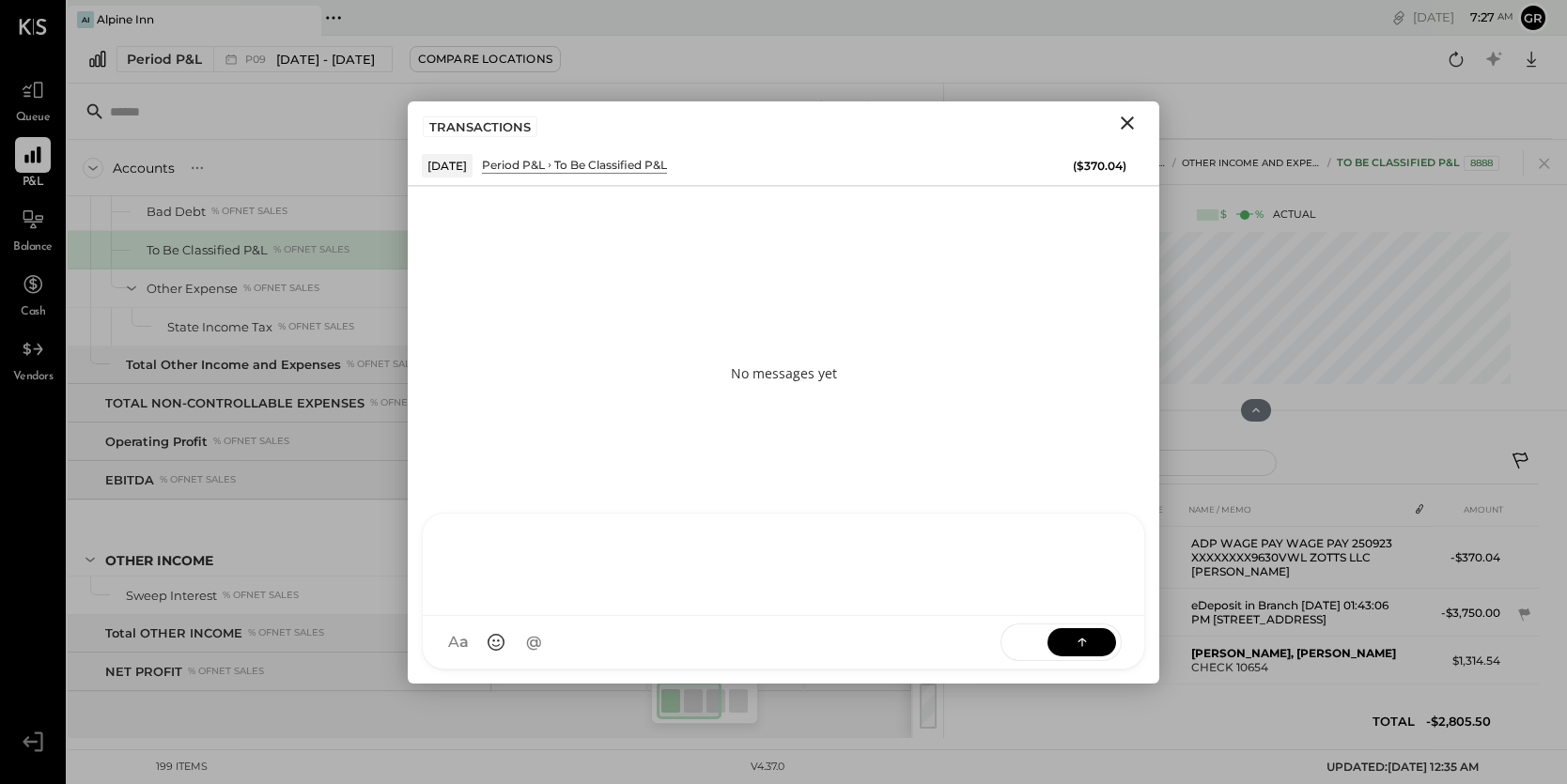
click at [631, 600] on div at bounding box center [783, 561] width 684 height 75
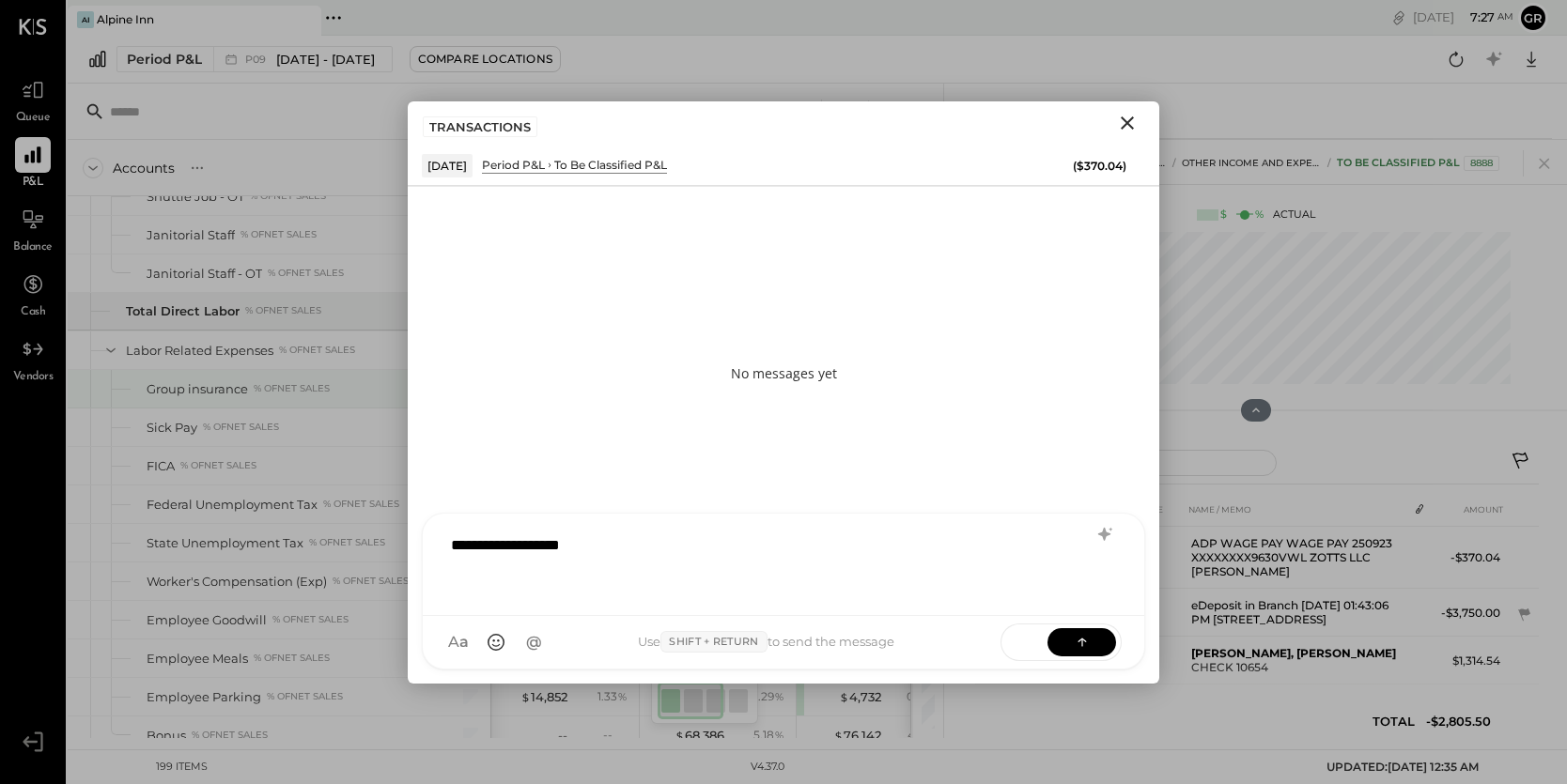
scroll to position [3017, 0]
click at [619, 548] on div "**********" at bounding box center [783, 561] width 684 height 75
click at [1085, 644] on icon at bounding box center [1081, 641] width 19 height 19
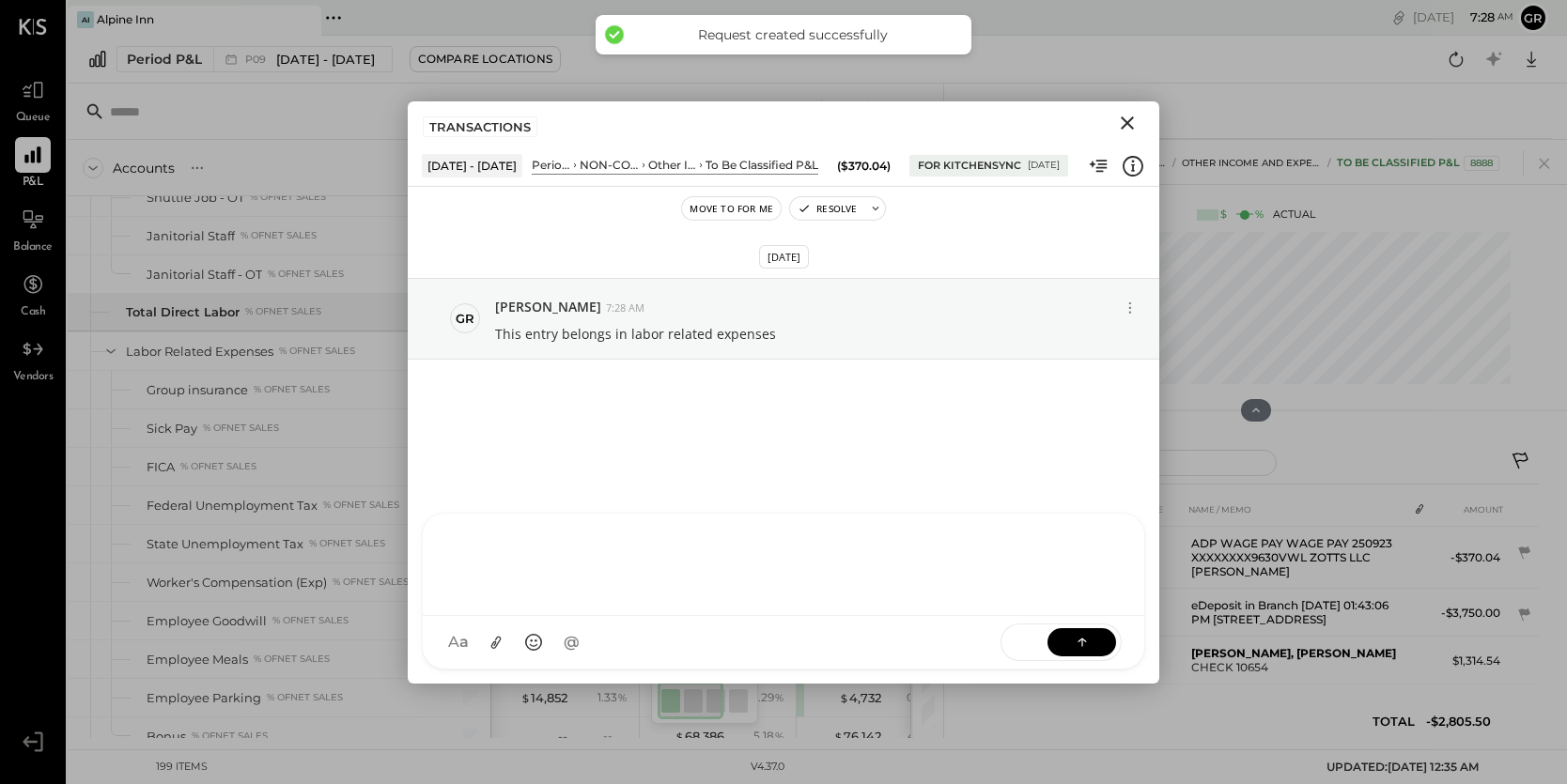
click at [1128, 124] on icon "Close" at bounding box center [1126, 122] width 13 height 13
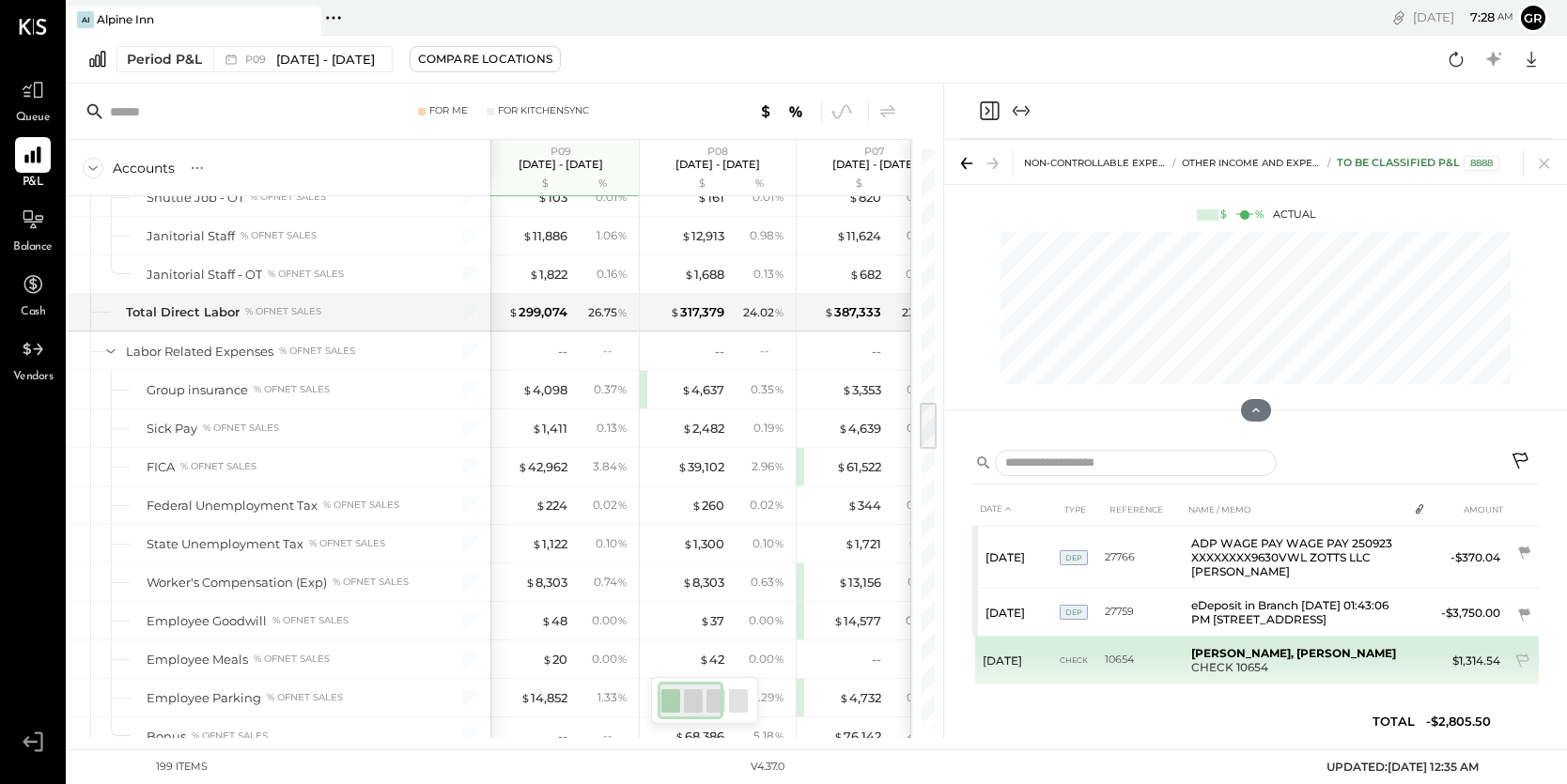
click at [1380, 661] on td "[PERSON_NAME], Garizabal Viera CHECK 10654" at bounding box center [1295, 661] width 224 height 48
click at [1522, 668] on icon at bounding box center [1523, 663] width 19 height 19
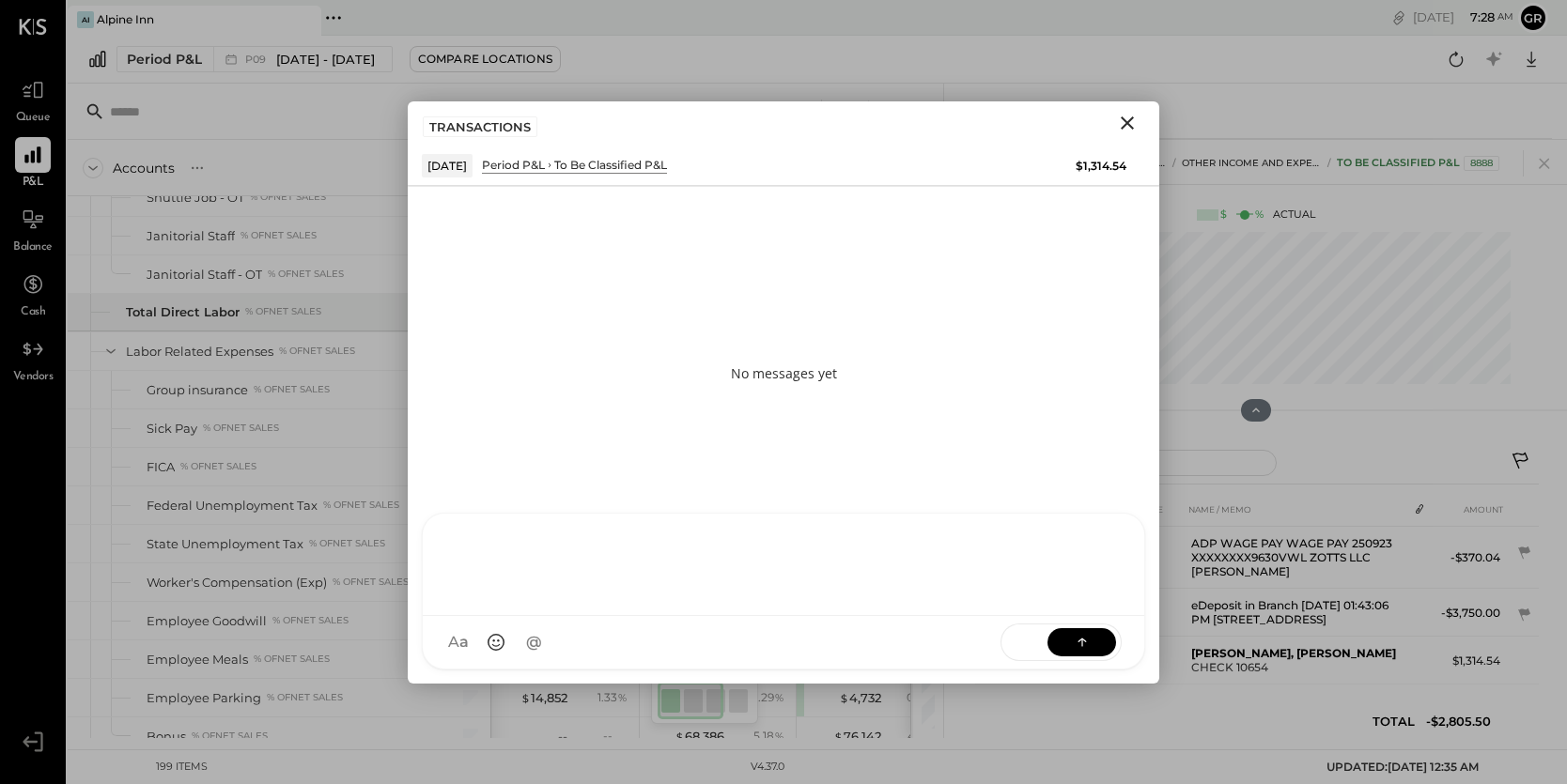
click at [594, 616] on div at bounding box center [784, 564] width 722 height 102
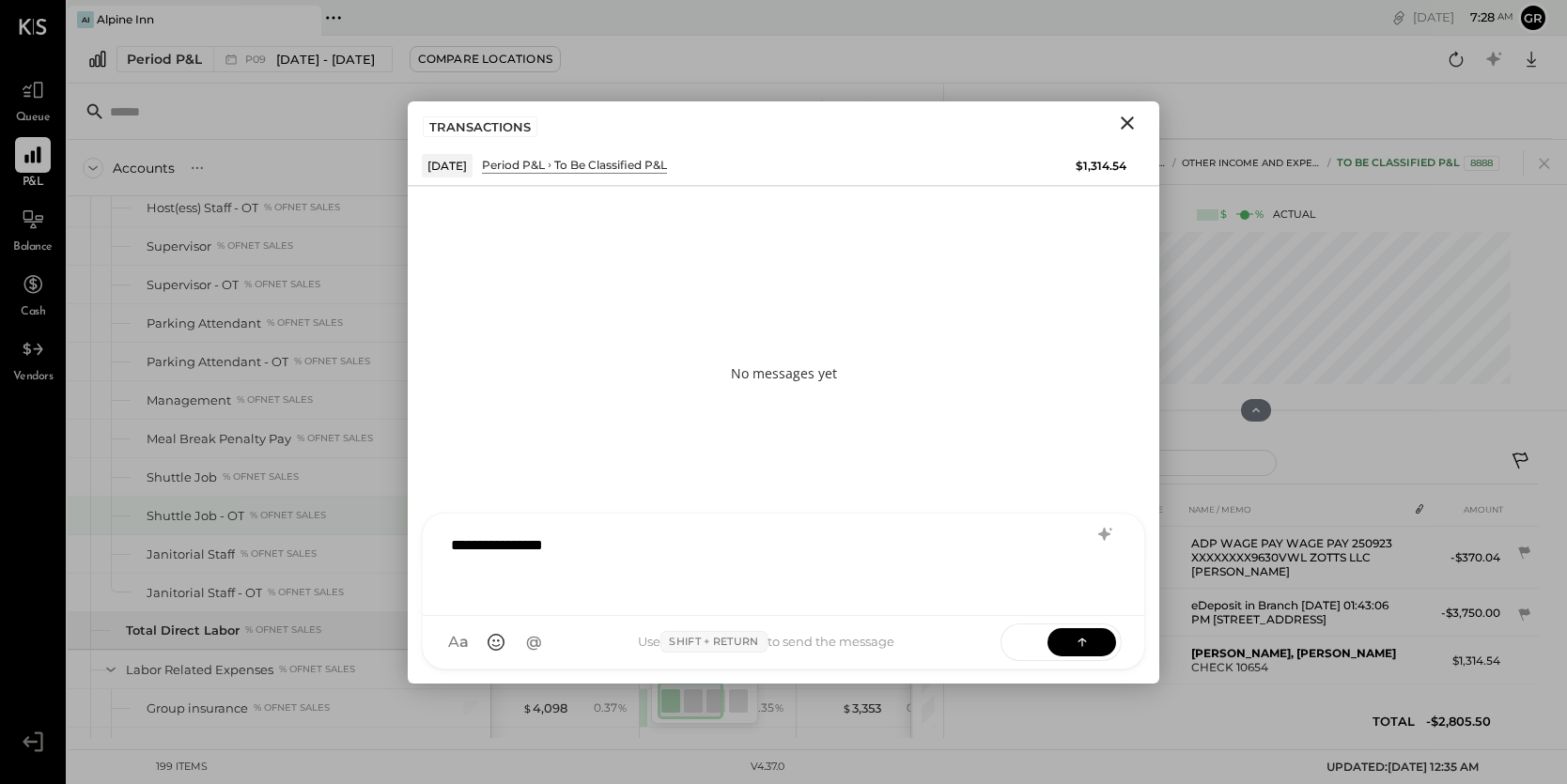
scroll to position [2694, 0]
click at [1090, 649] on button at bounding box center [1081, 641] width 69 height 28
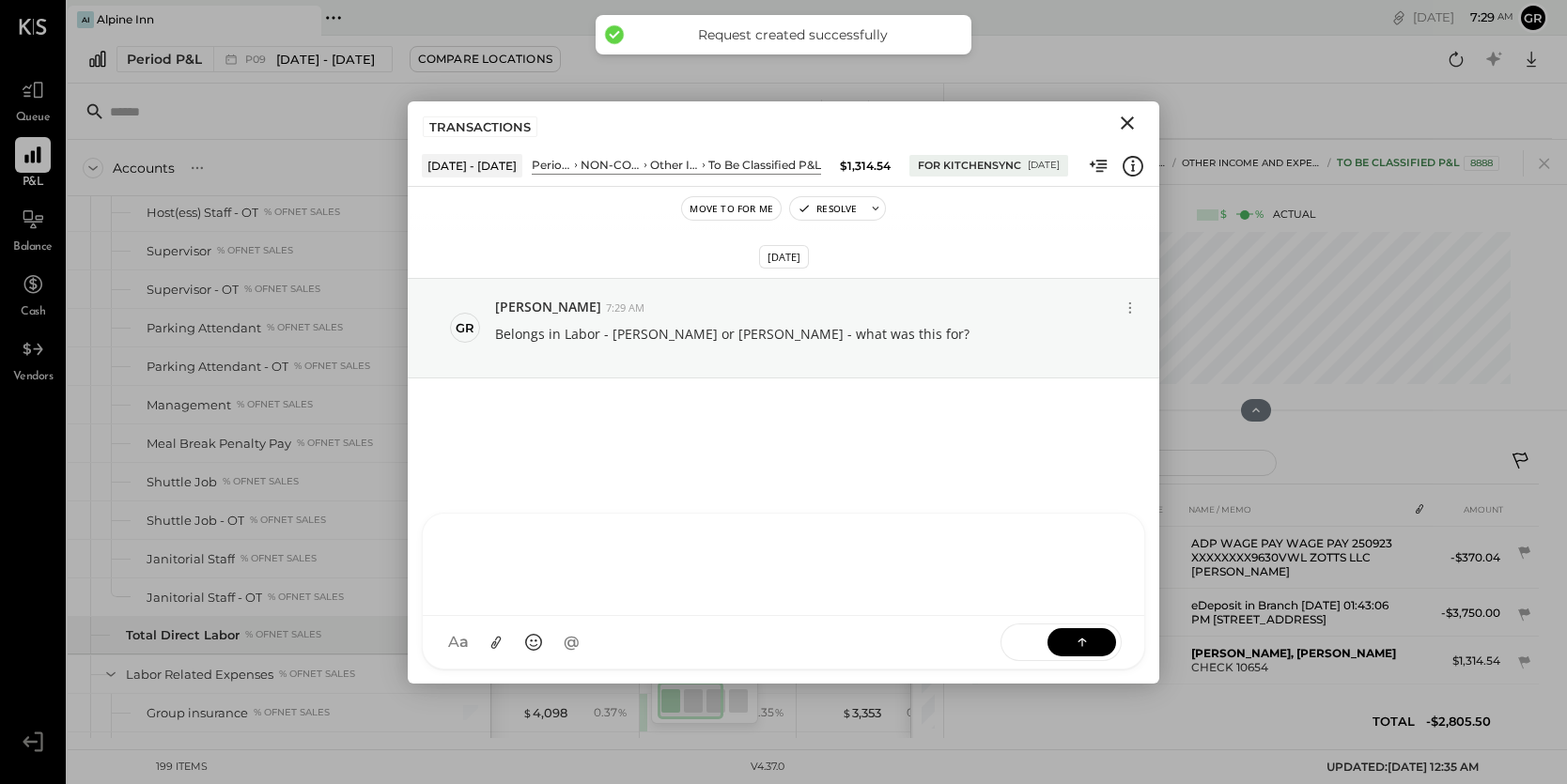
click at [325, 126] on input "text" at bounding box center [234, 111] width 249 height 34
click at [1128, 123] on icon "Close" at bounding box center [1126, 122] width 13 height 13
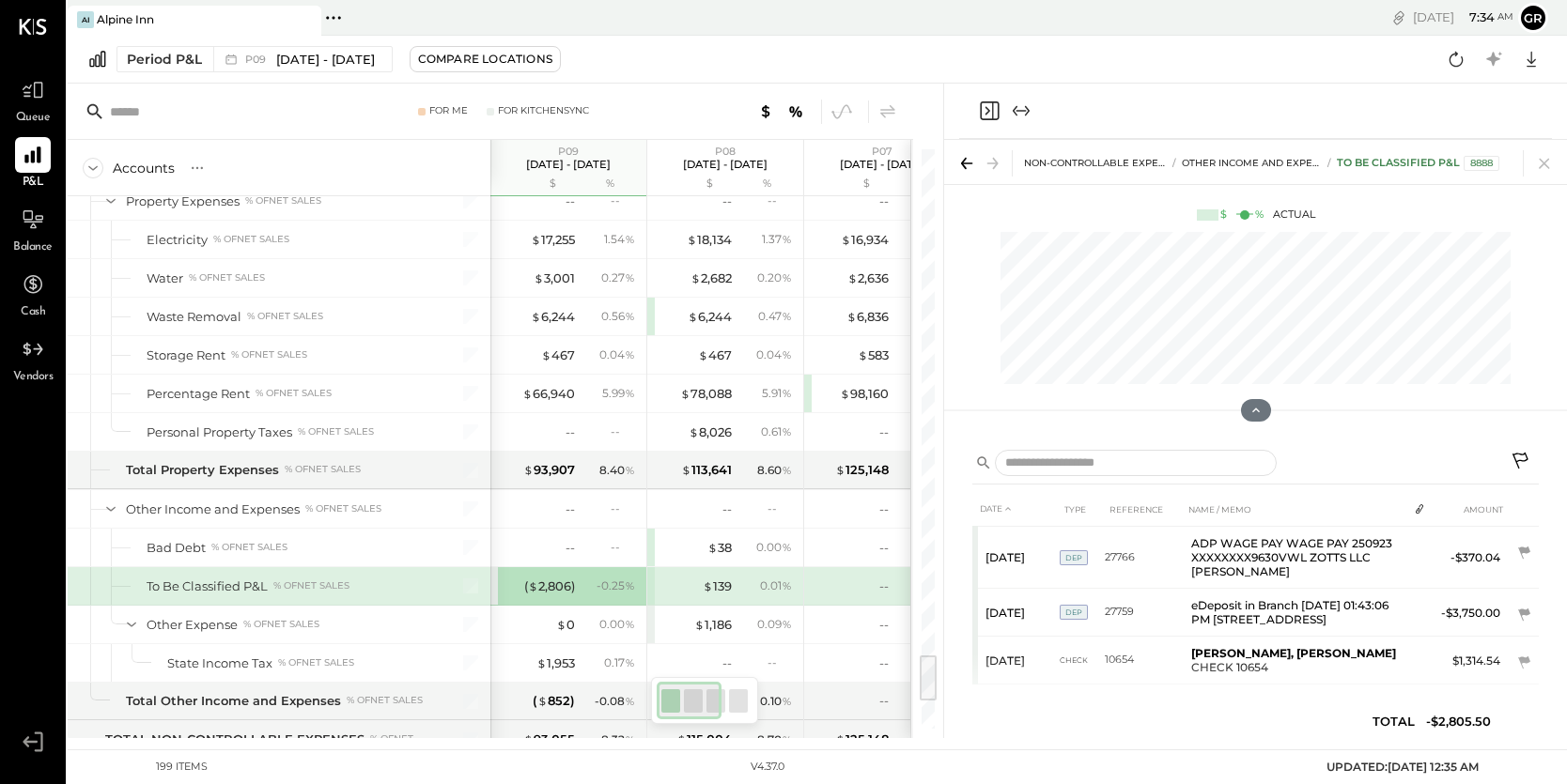
scroll to position [6015, 0]
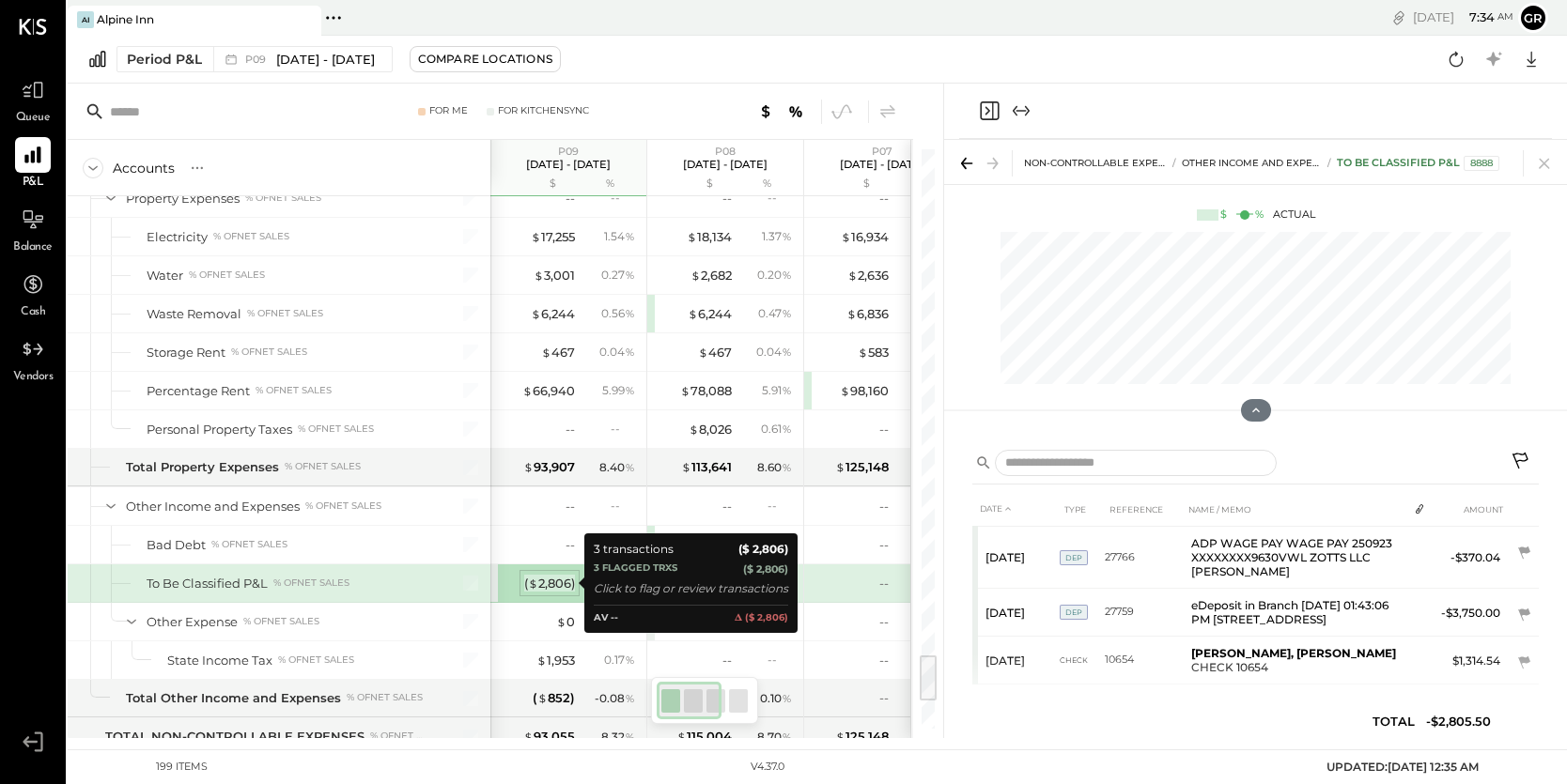
click at [565, 579] on div "( $ 2,806 )" at bounding box center [549, 583] width 51 height 18
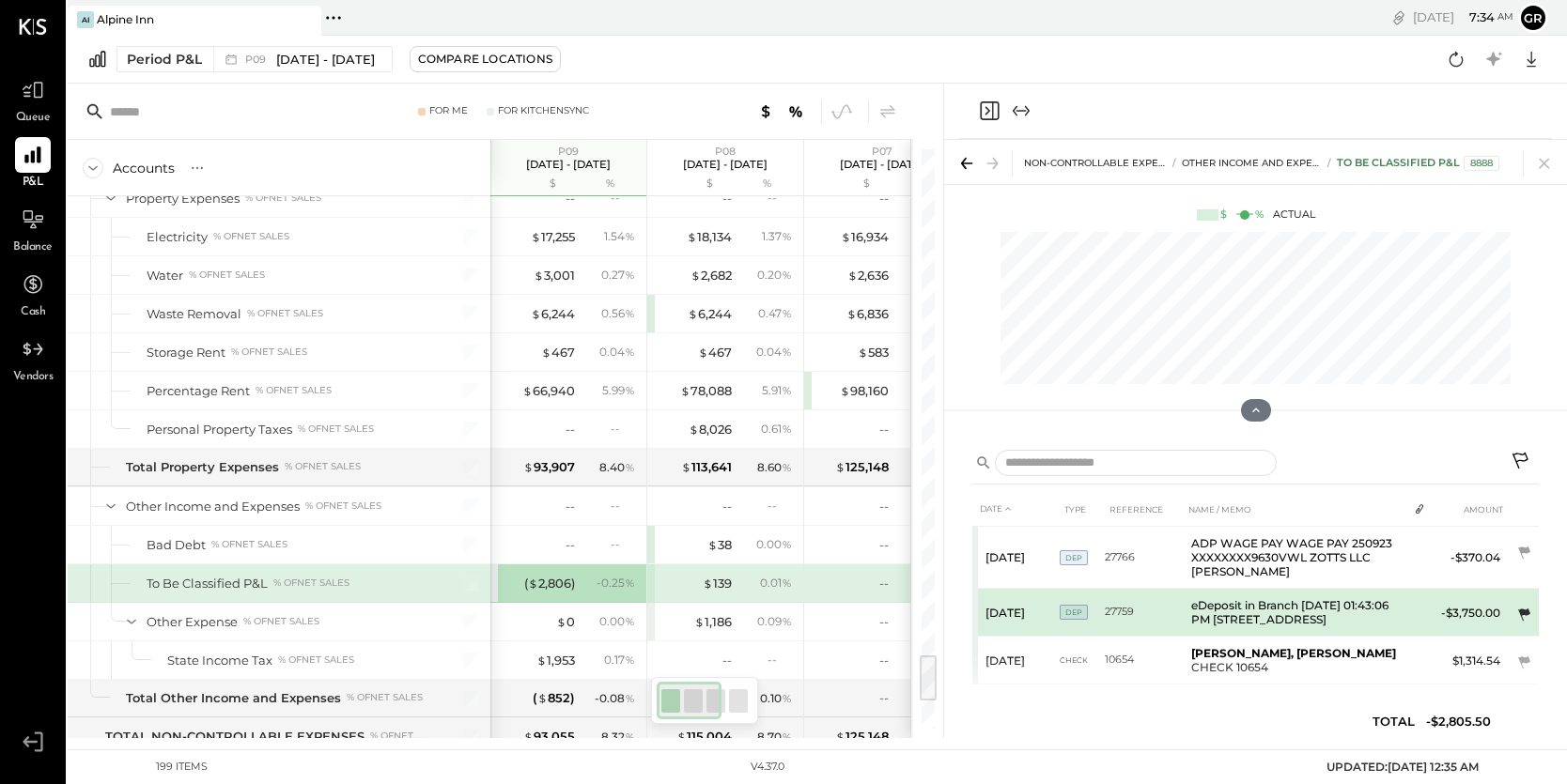
click at [1524, 613] on icon at bounding box center [1524, 614] width 12 height 12
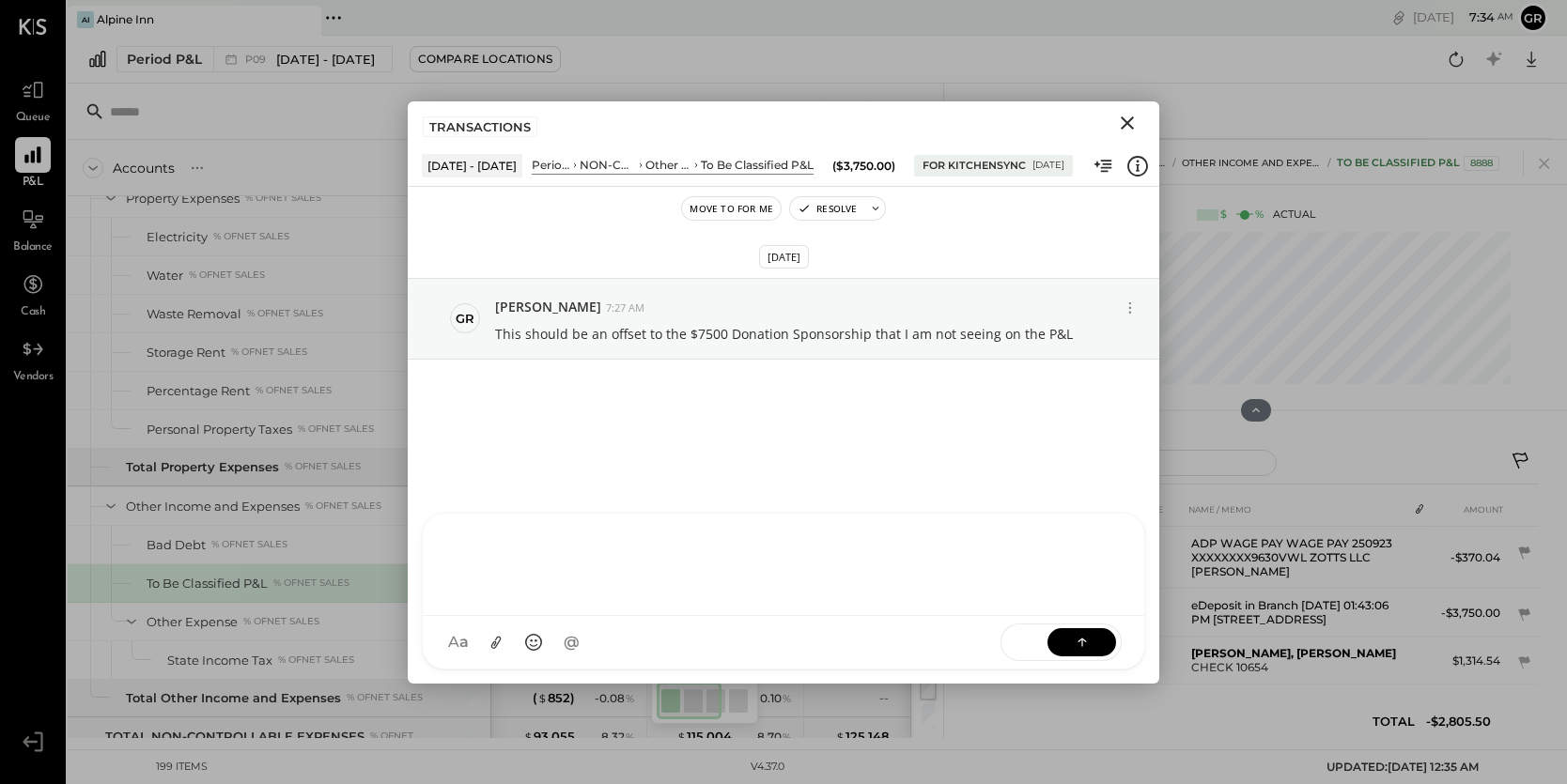
click at [643, 600] on div at bounding box center [783, 561] width 684 height 75
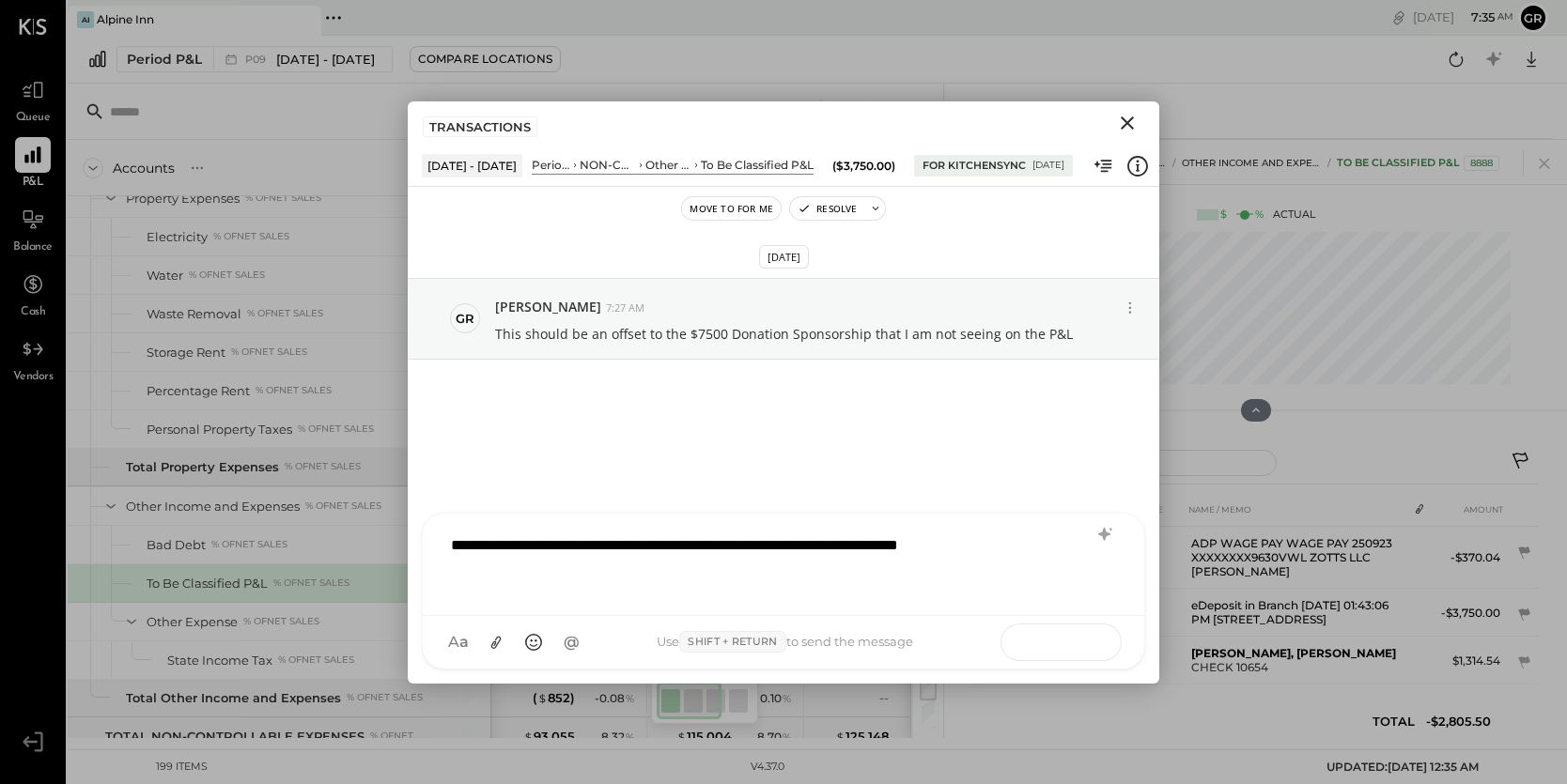
click at [1078, 645] on icon at bounding box center [1081, 641] width 19 height 19
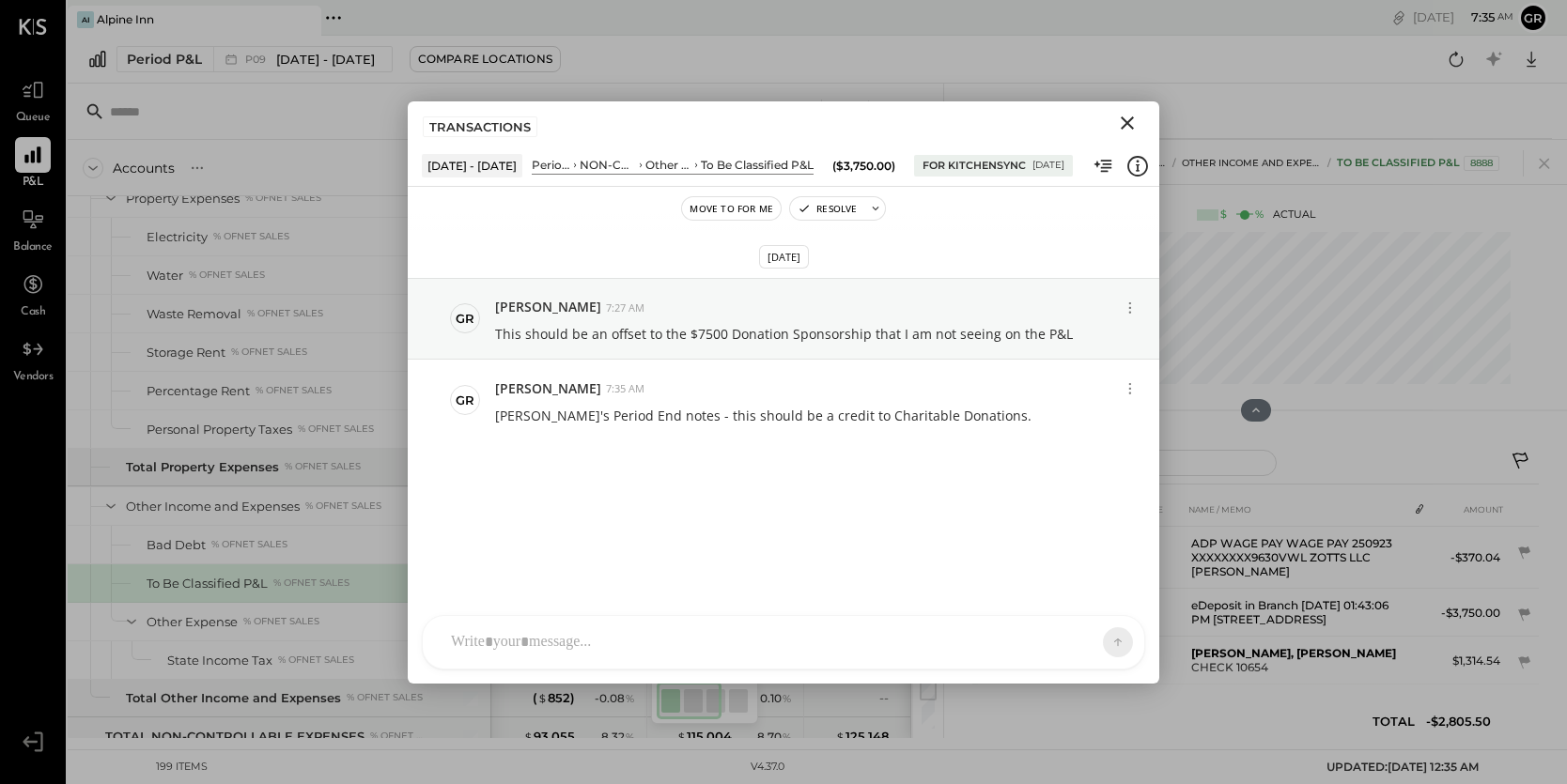
click at [1136, 115] on icon "Close" at bounding box center [1127, 122] width 23 height 23
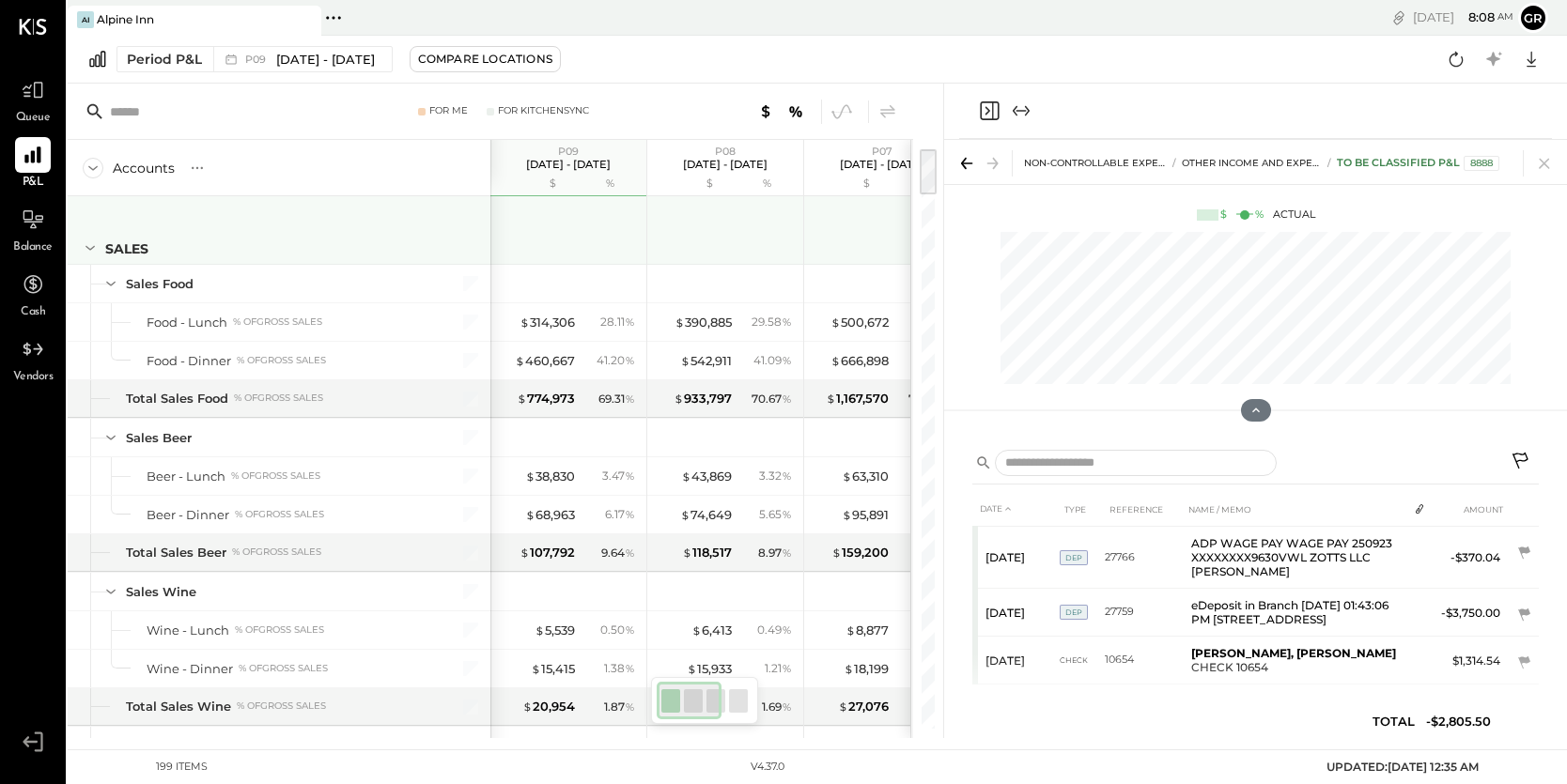
scroll to position [0, 0]
